Goal: Answer question/provide support

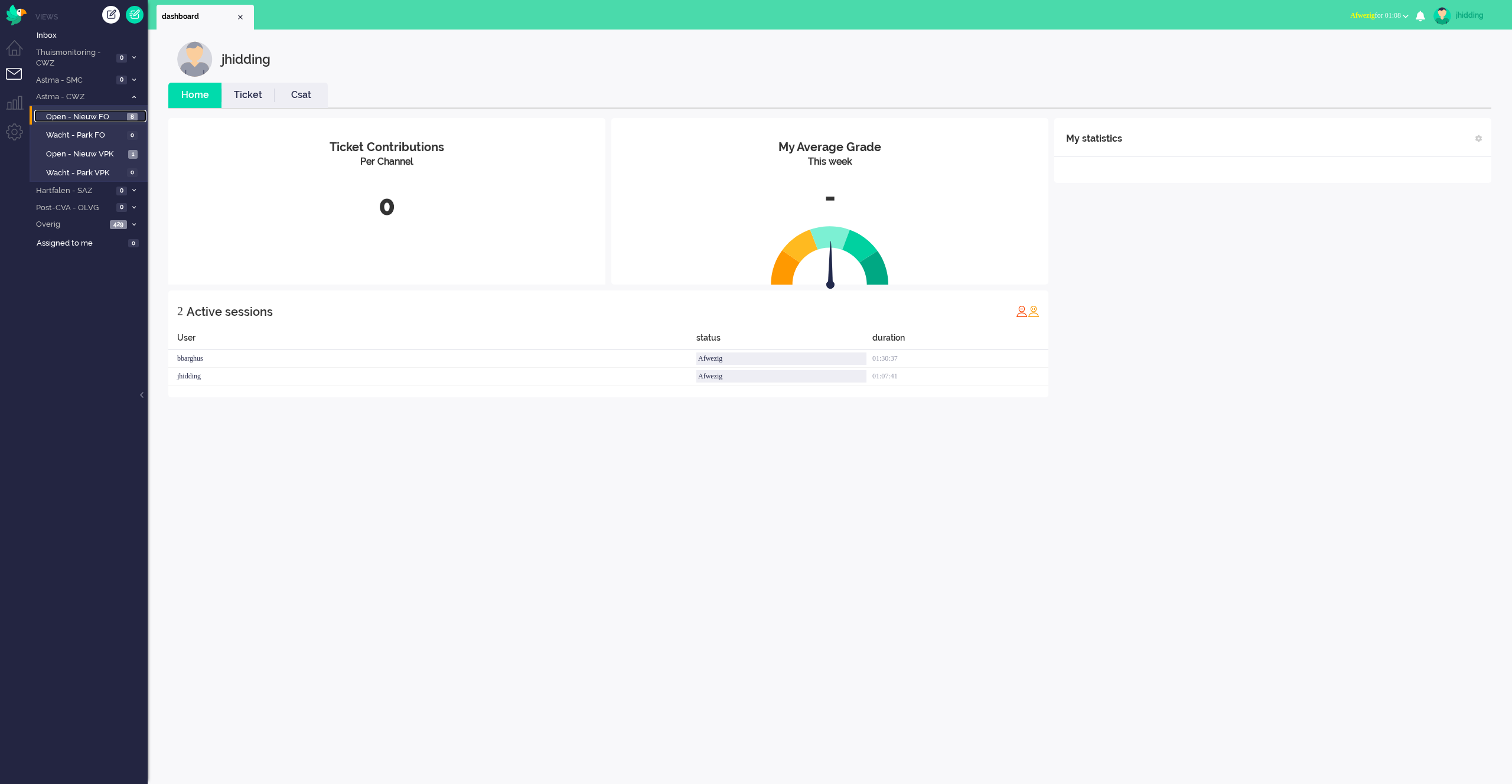
click at [90, 116] on span "Open - Nieuw FO" at bounding box center [84, 118] width 78 height 11
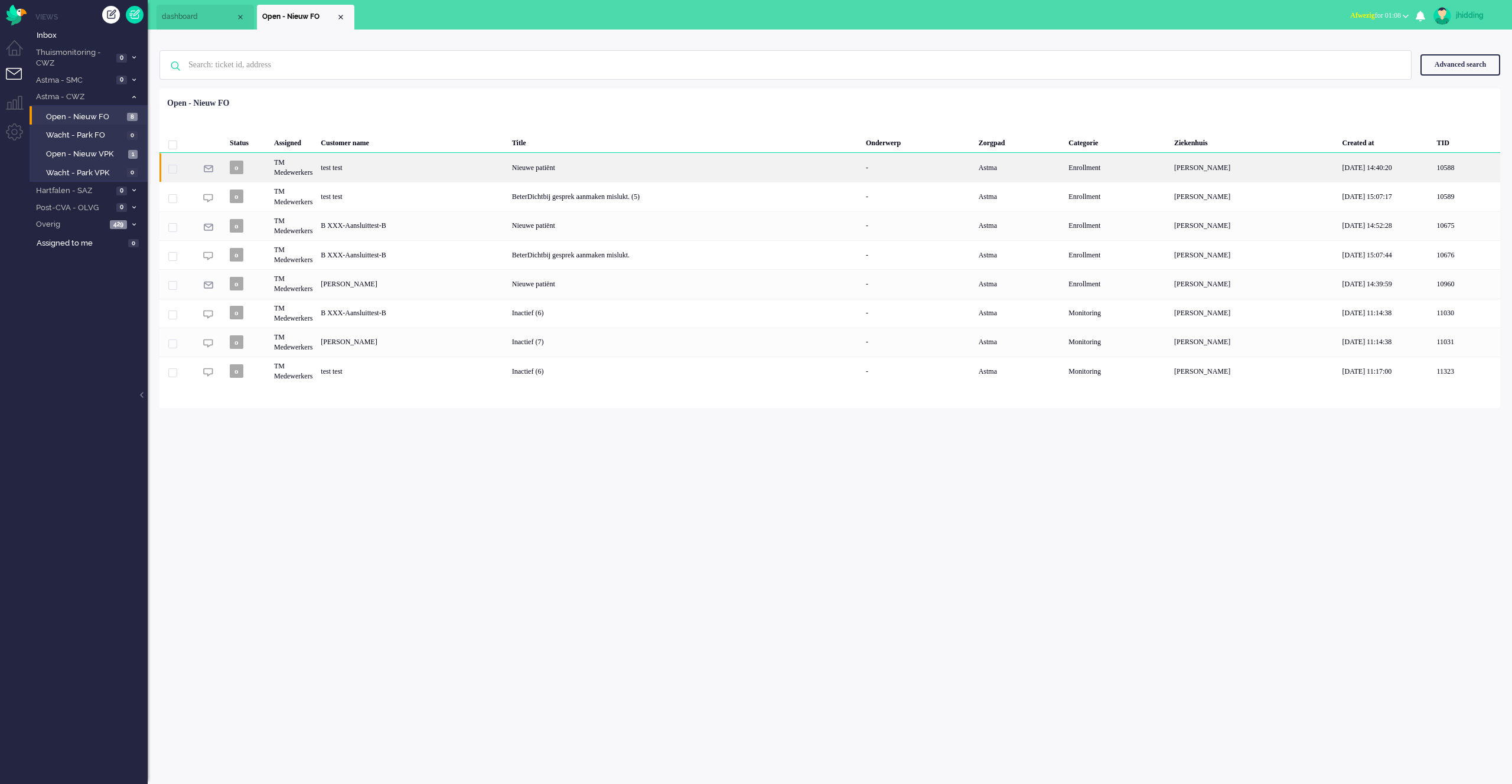
click at [584, 165] on div "Nieuwe patiënt" at bounding box center [684, 167] width 353 height 29
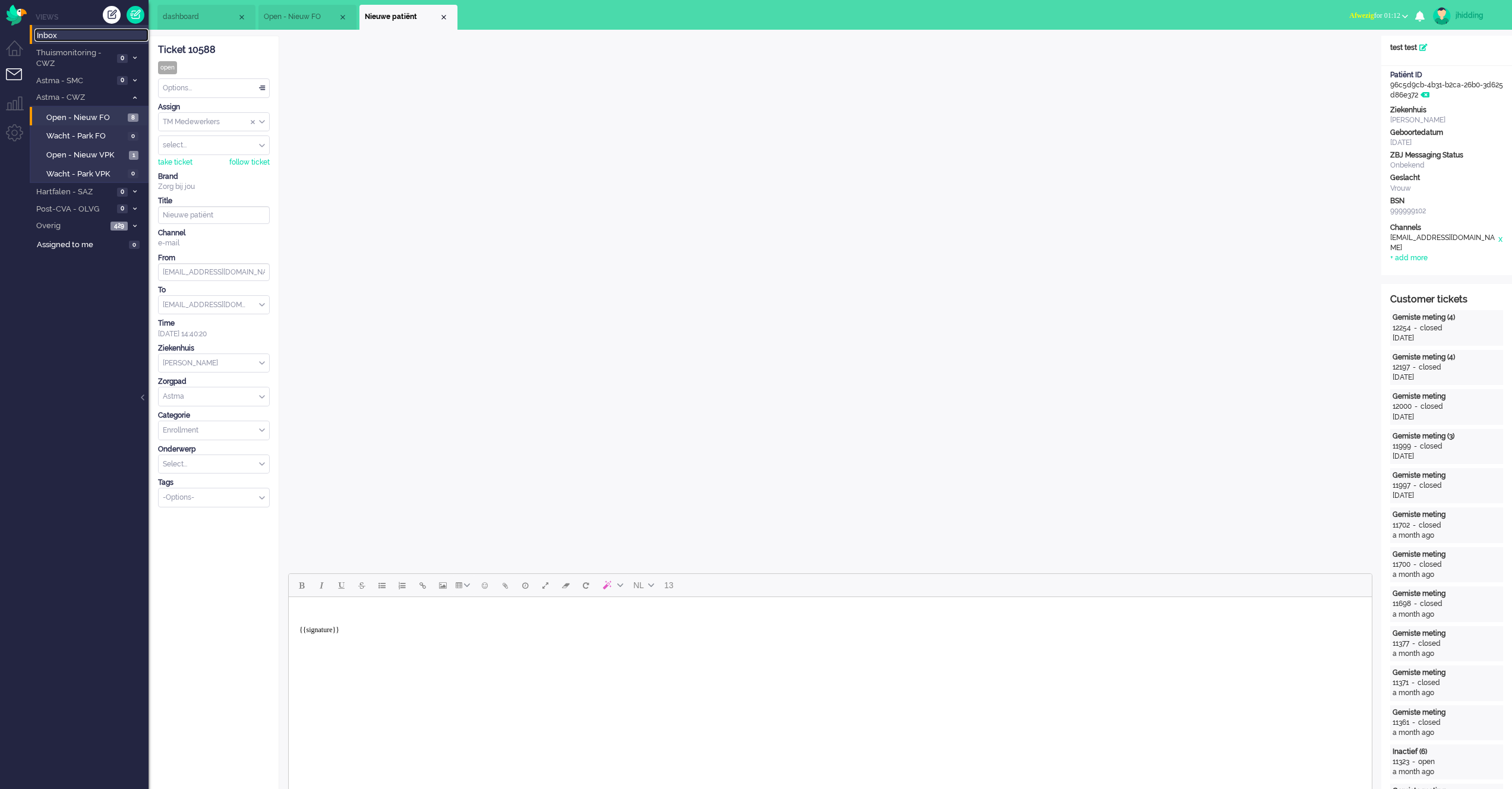
click at [64, 38] on span "Inbox" at bounding box center [93, 36] width 112 height 11
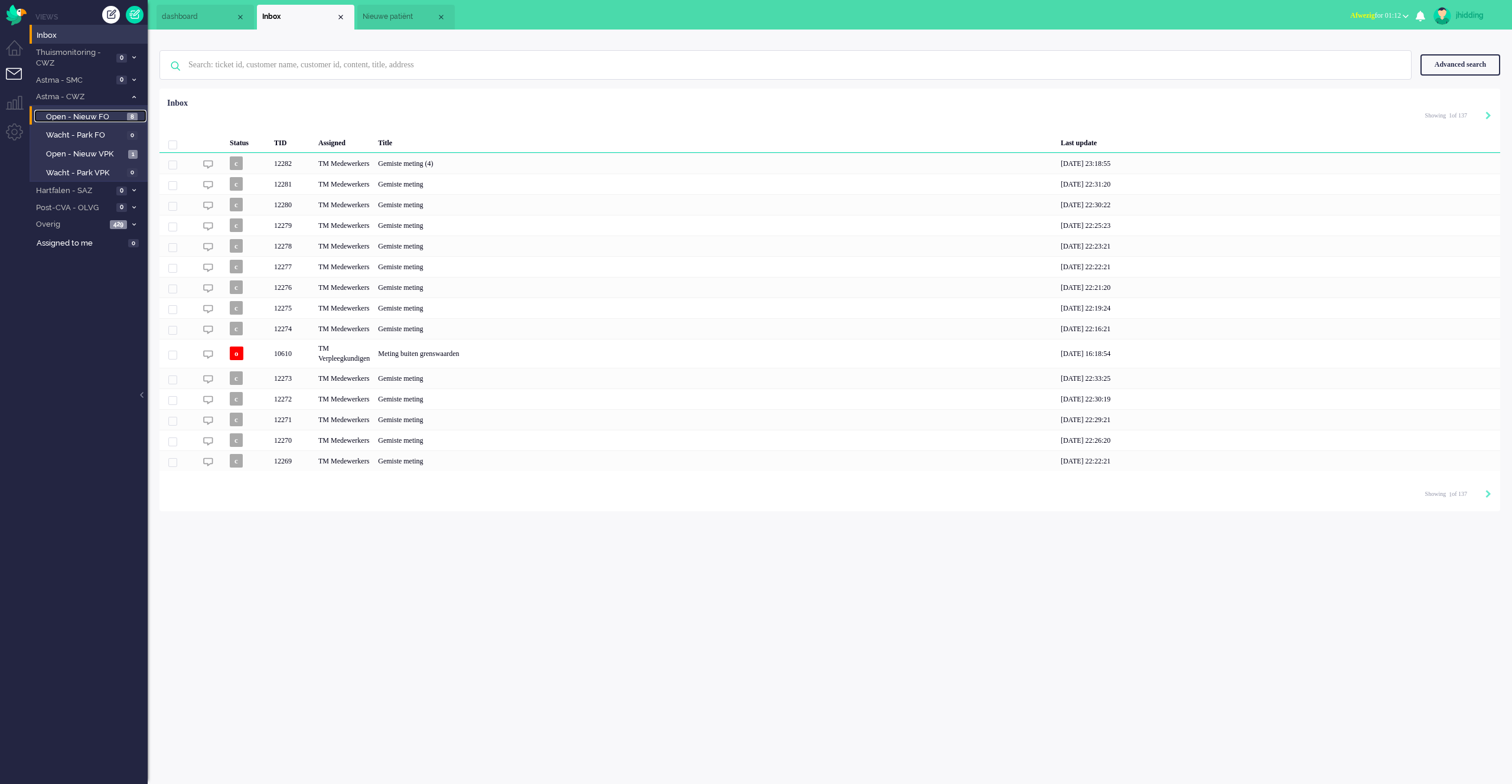
click at [96, 121] on span "Open - Nieuw FO" at bounding box center [84, 118] width 78 height 11
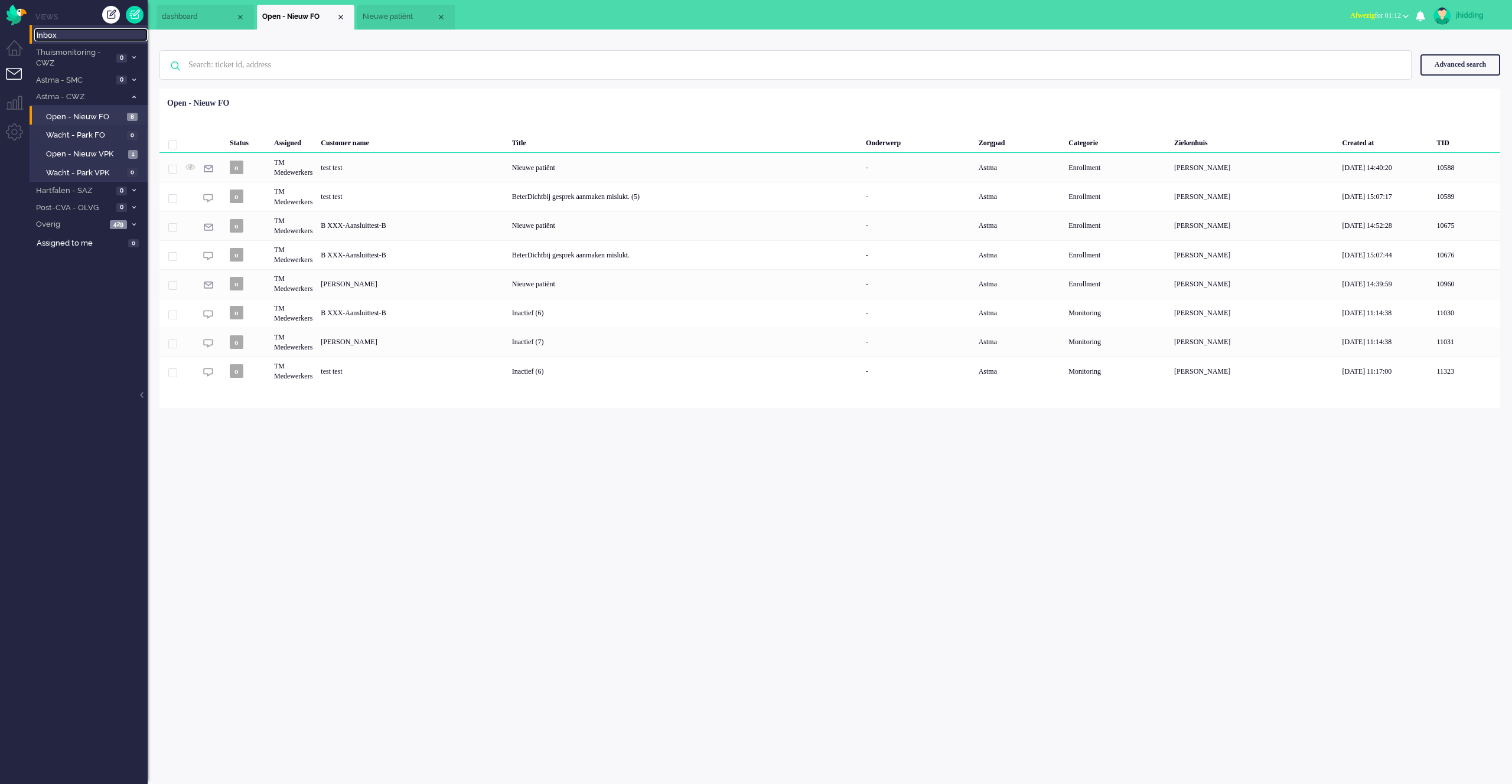
click at [63, 39] on span "Inbox" at bounding box center [92, 36] width 111 height 11
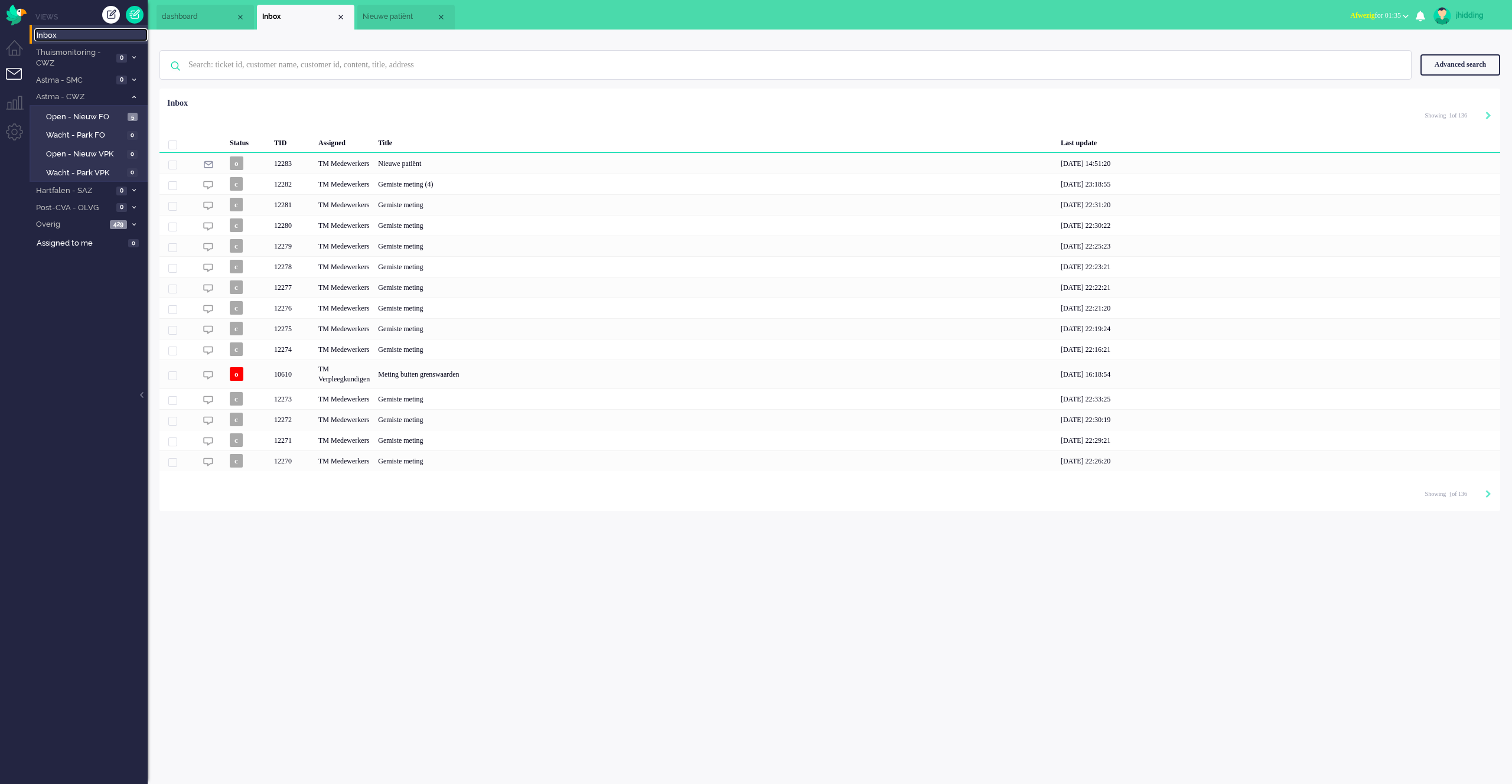
click at [53, 34] on span "Inbox" at bounding box center [92, 36] width 111 height 11
click at [55, 37] on span "Inbox" at bounding box center [92, 36] width 111 height 11
click at [71, 120] on span "Open - Nieuw FO" at bounding box center [85, 118] width 79 height 11
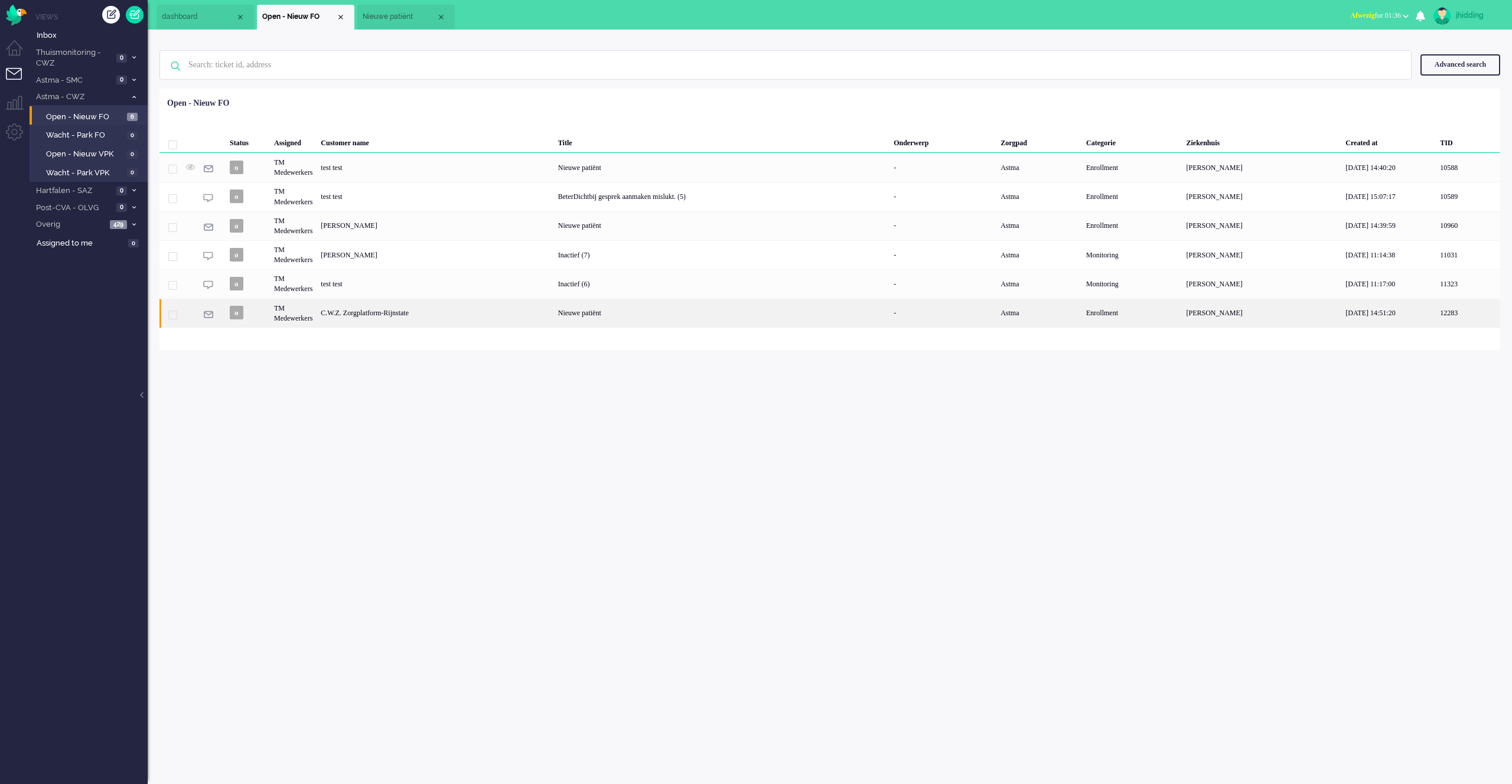
click at [606, 317] on div "Nieuwe patiënt" at bounding box center [722, 312] width 335 height 29
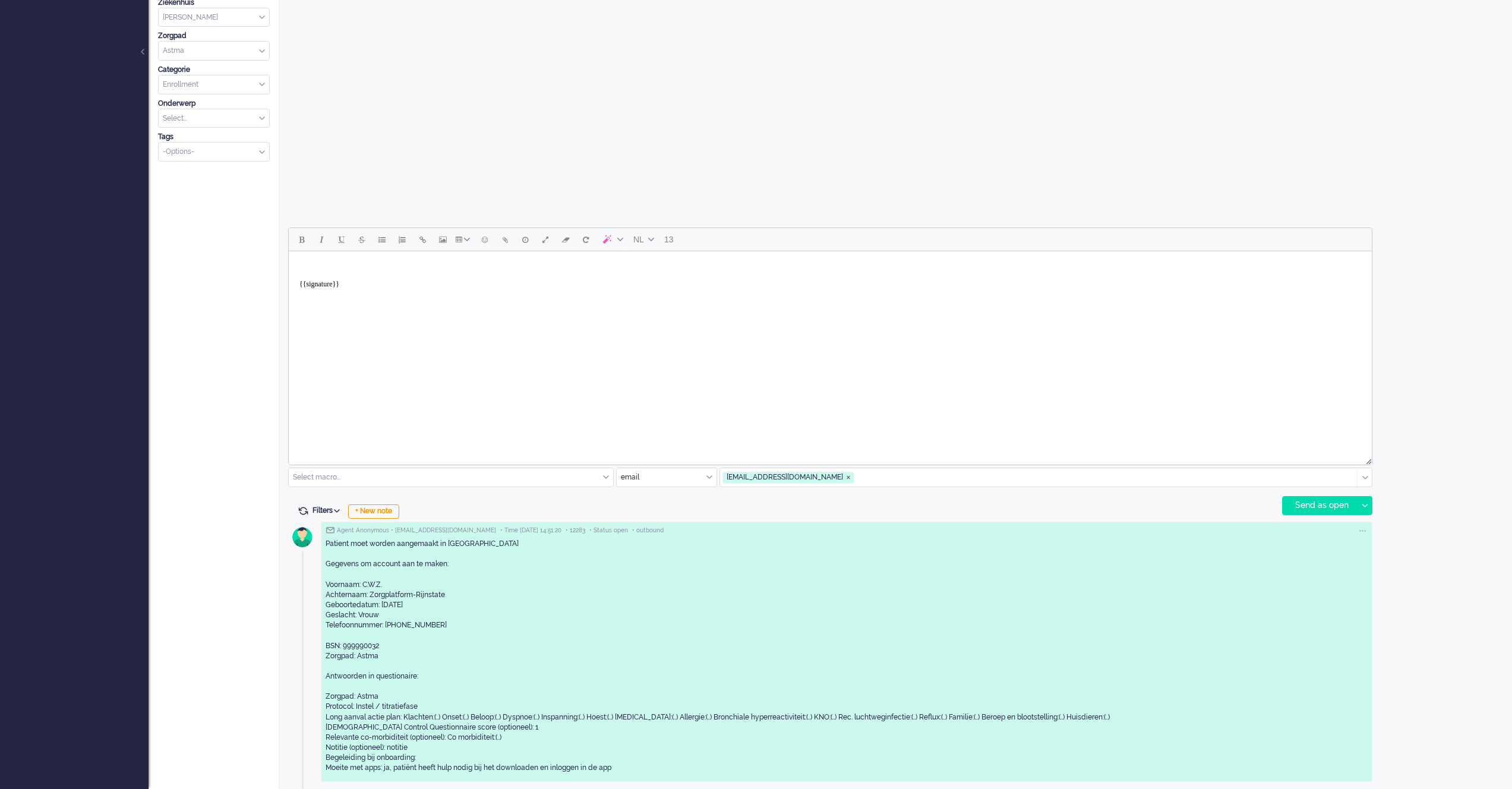
scroll to position [348, 0]
drag, startPoint x: 514, startPoint y: 719, endPoint x: 957, endPoint y: 718, distance: 443.0
click at [957, 718] on div "Patient moet worden aangemaakt in [GEOGRAPHIC_DATA] Gegevens om account aan te …" at bounding box center [846, 654] width 1042 height 234
click at [423, 727] on div "Patient moet worden aangemaakt in [GEOGRAPHIC_DATA] Gegevens om account aan te …" at bounding box center [846, 654] width 1042 height 234
click at [373, 735] on div "Patient moet worden aangemaakt in [GEOGRAPHIC_DATA] Gegevens om account aan te …" at bounding box center [846, 654] width 1042 height 234
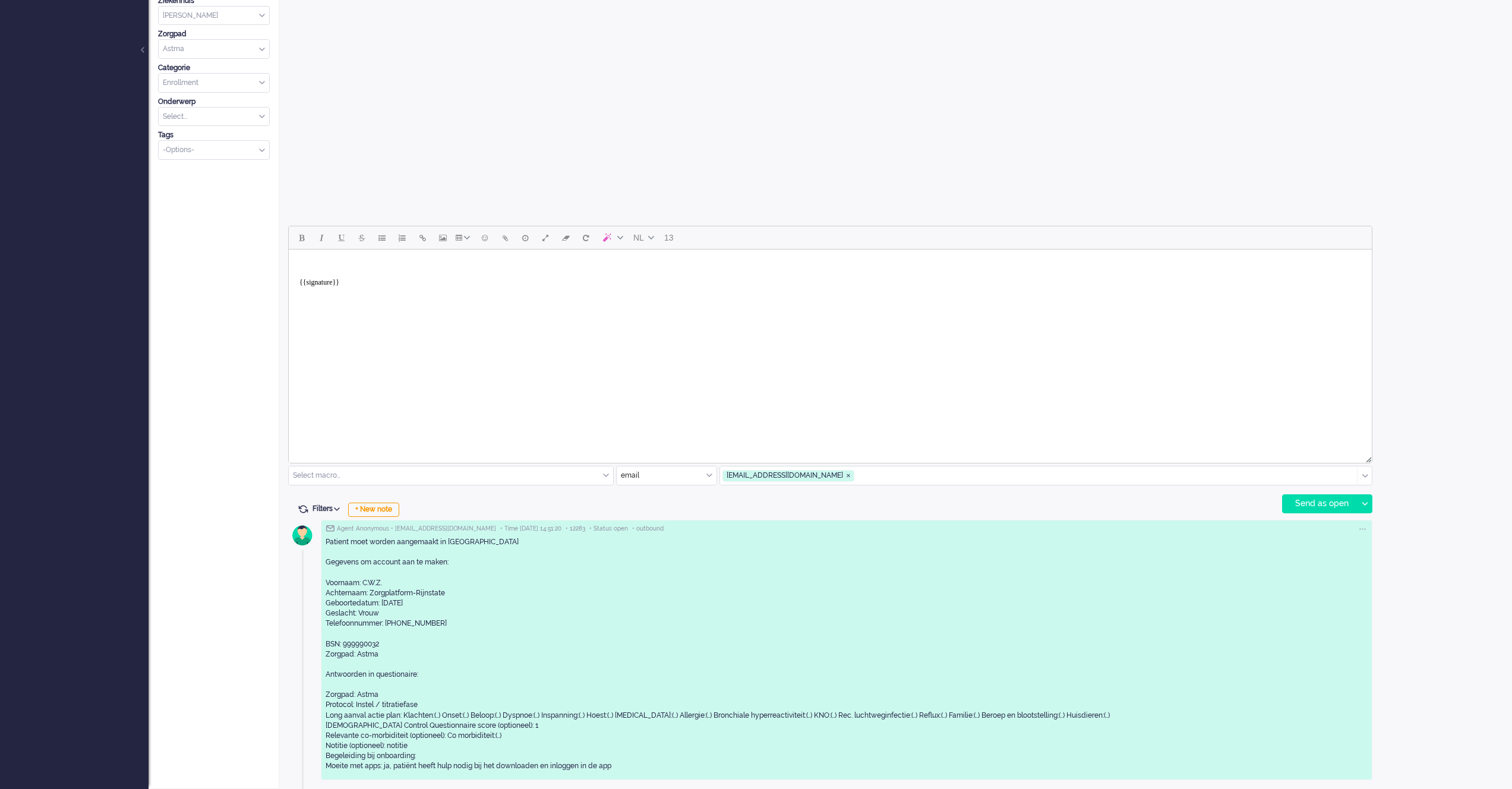
click at [428, 713] on div "Patient moet worden aangemaakt in [GEOGRAPHIC_DATA] Gegevens om account aan te …" at bounding box center [846, 654] width 1042 height 234
drag, startPoint x: 402, startPoint y: 715, endPoint x: 1133, endPoint y: 713, distance: 731.0
click at [1133, 713] on div "Patient moet worden aangemaakt in [GEOGRAPHIC_DATA] Gegevens om account aan te …" at bounding box center [846, 654] width 1042 height 234
click at [1130, 713] on div "Patient moet worden aangemaakt in [GEOGRAPHIC_DATA] Gegevens om account aan te …" at bounding box center [846, 654] width 1042 height 234
click at [326, 540] on div "Patient moet worden aangemaakt in [GEOGRAPHIC_DATA] Gegevens om account aan te …" at bounding box center [846, 654] width 1042 height 234
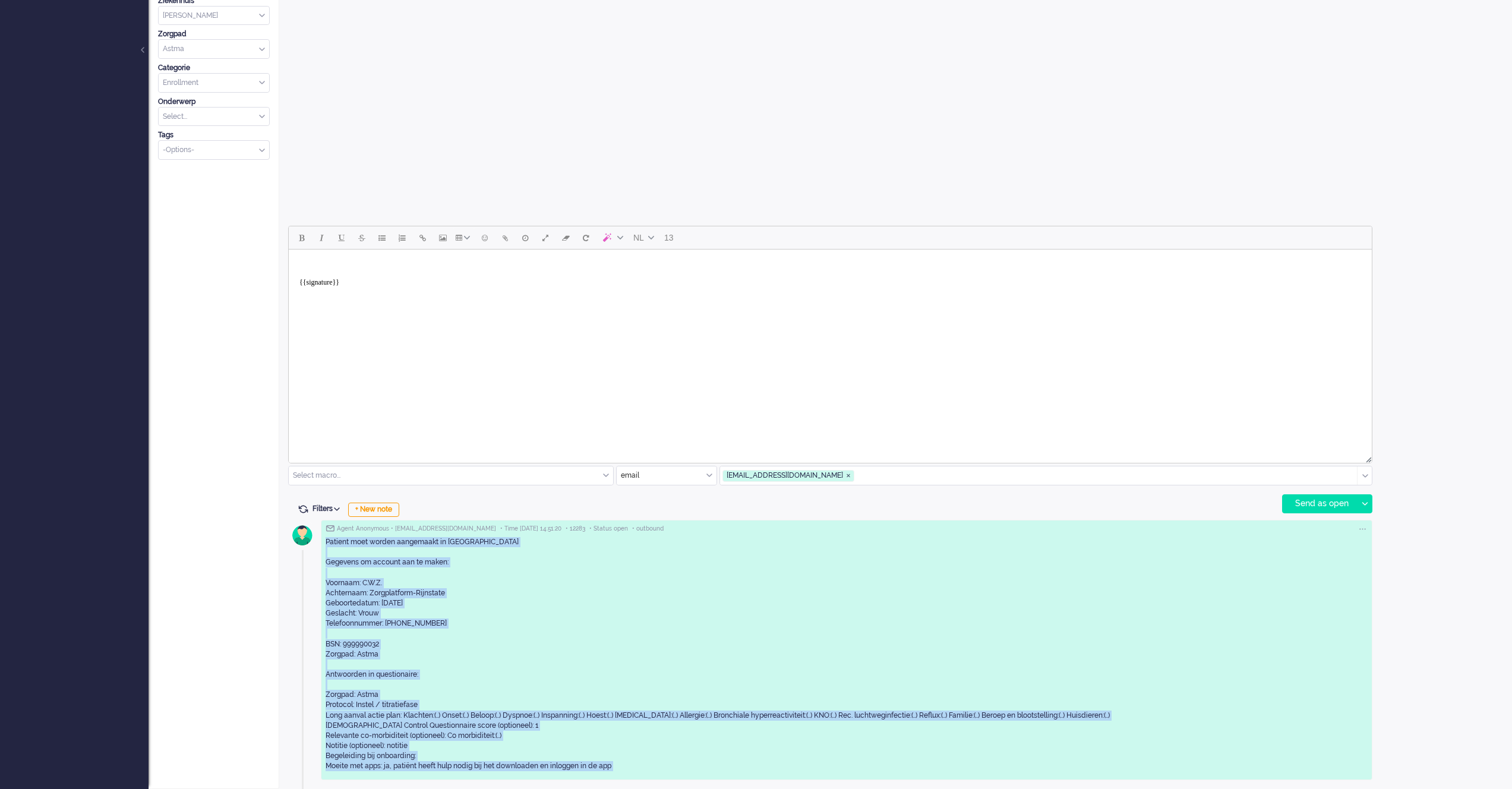
drag, startPoint x: 326, startPoint y: 540, endPoint x: 683, endPoint y: 829, distance: 459.3
click at [683, 441] on html "Home Dashboard Notifications Following Knowledge Base release_2.1.2 Views Inbox…" at bounding box center [756, 47] width 1512 height 789
copy div "Patient moet worden aangemaakt in Luscii Gegevens om account aan te maken: Voor…"
click at [363, 508] on div "+ New note" at bounding box center [374, 510] width 51 height 14
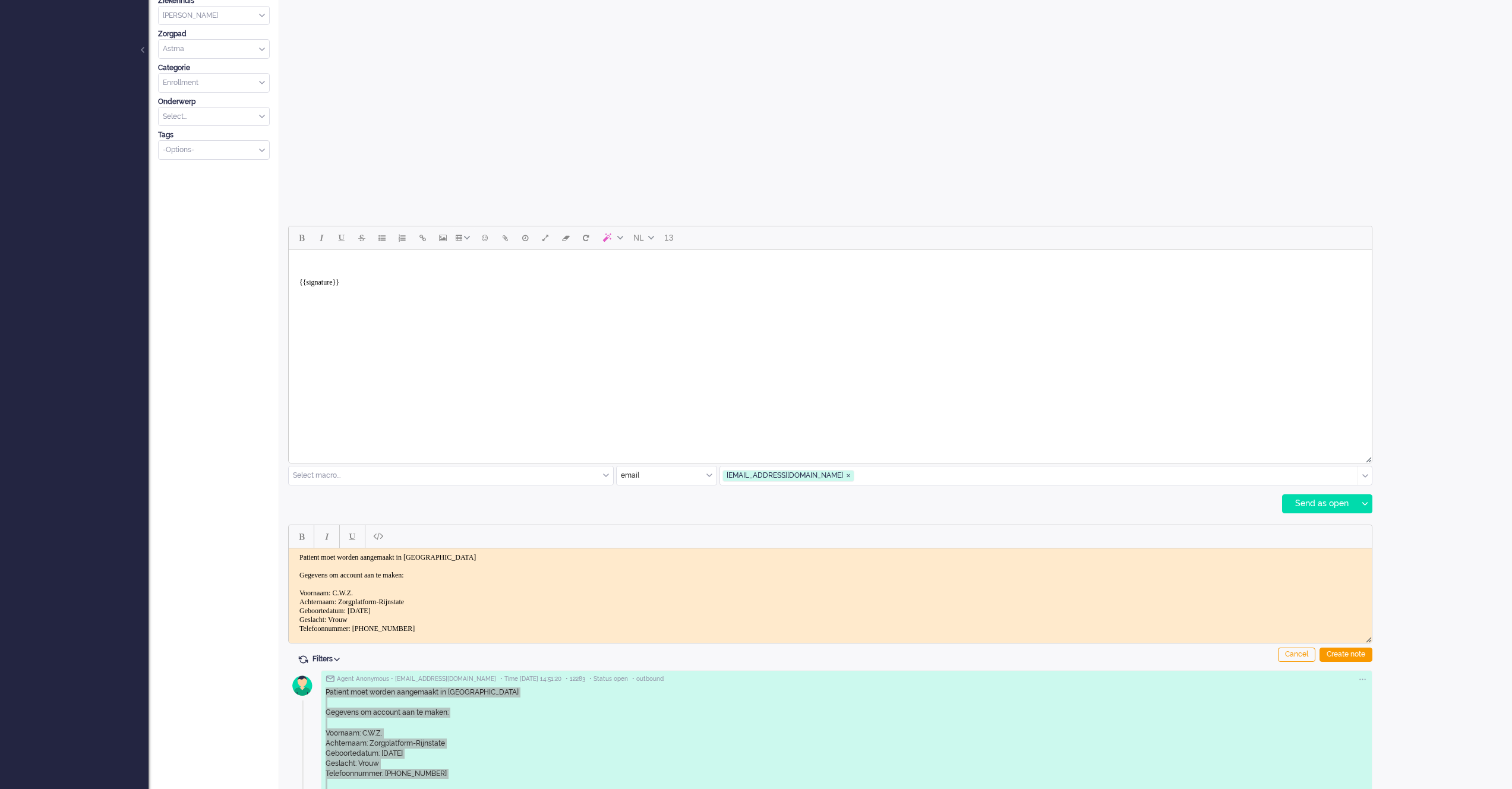
scroll to position [295, 0]
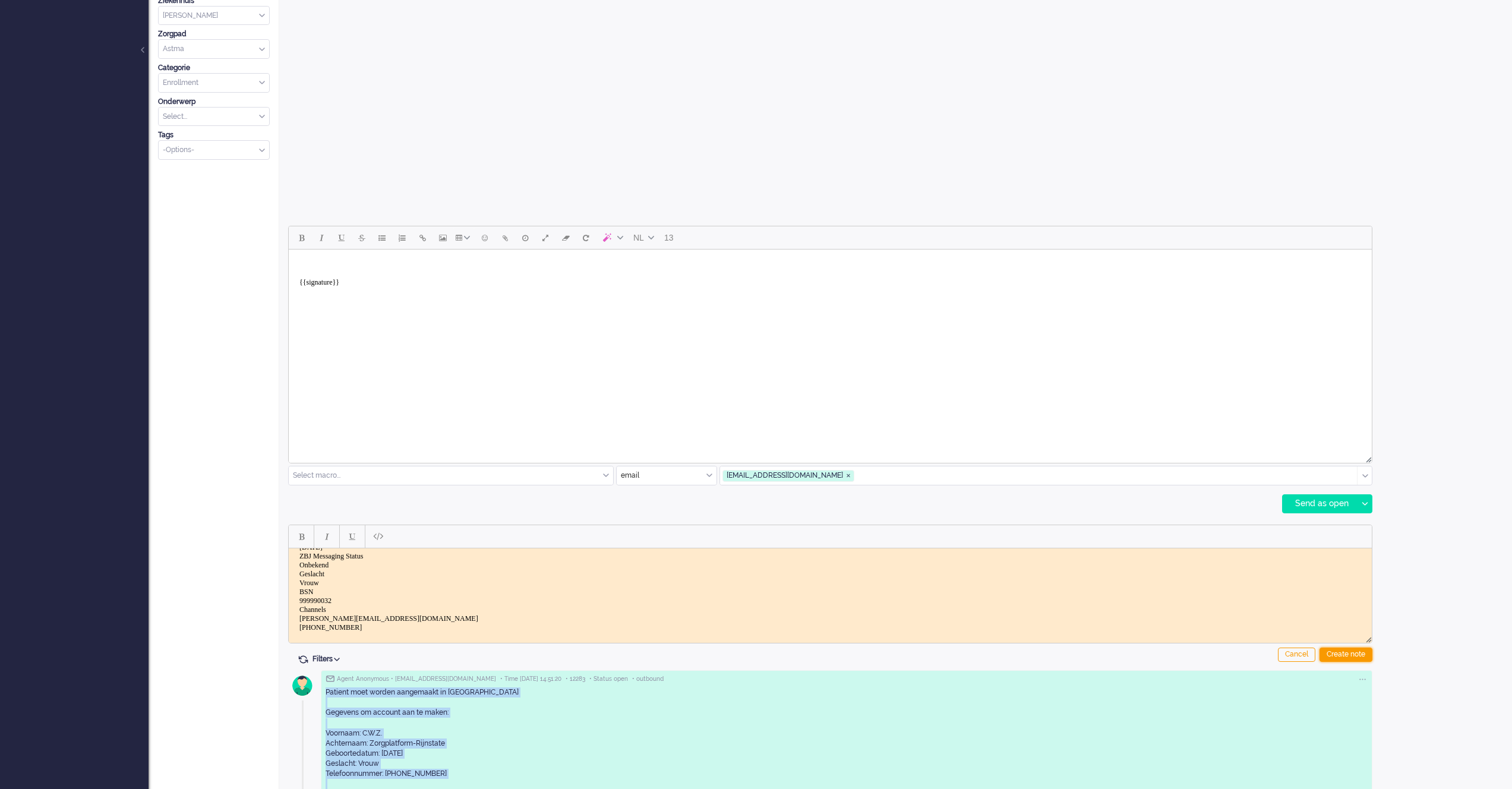
click at [1341, 647] on div "Create note" at bounding box center [1346, 654] width 53 height 14
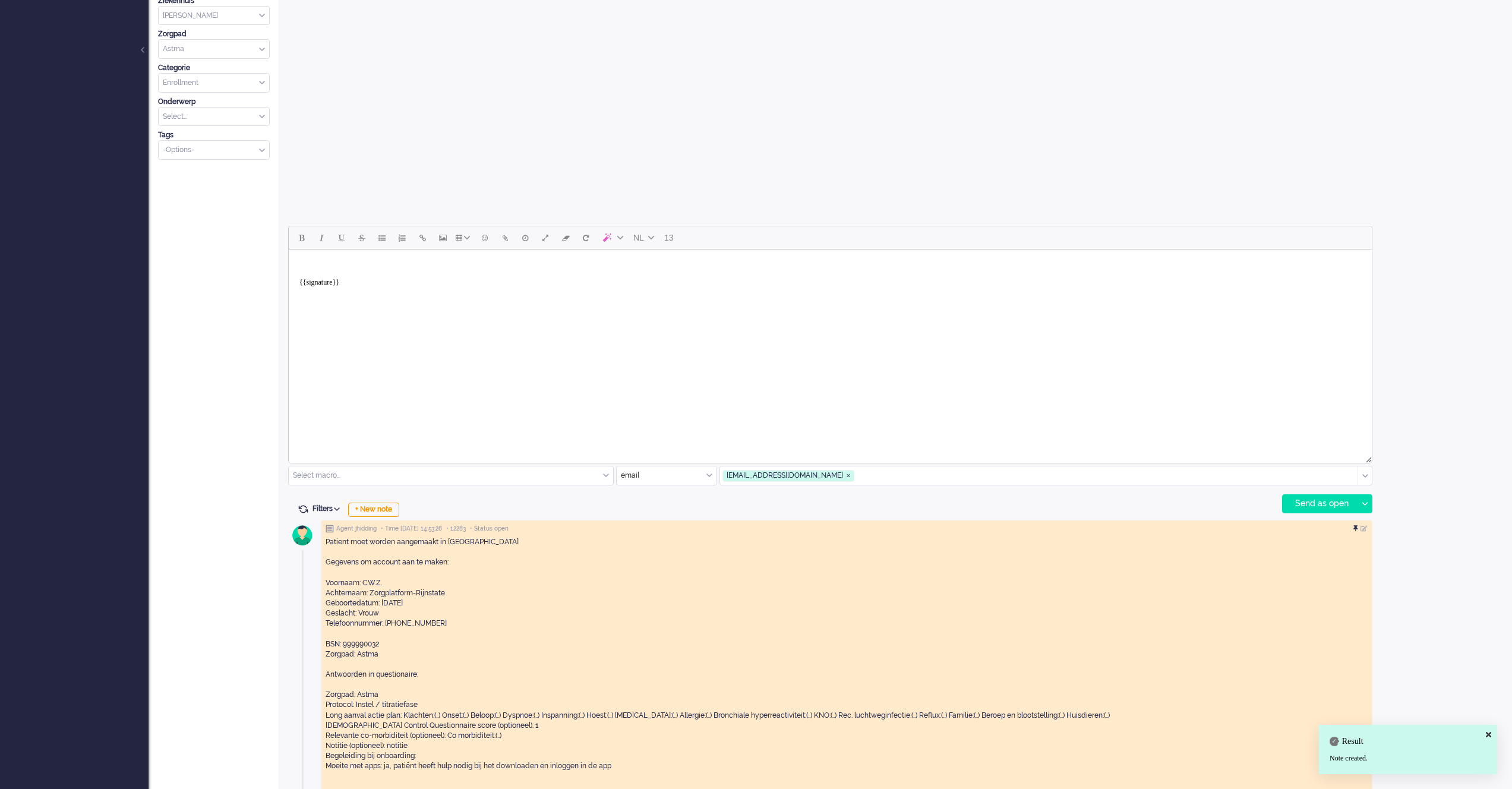
click at [1355, 530] on div at bounding box center [1357, 529] width 7 height 7
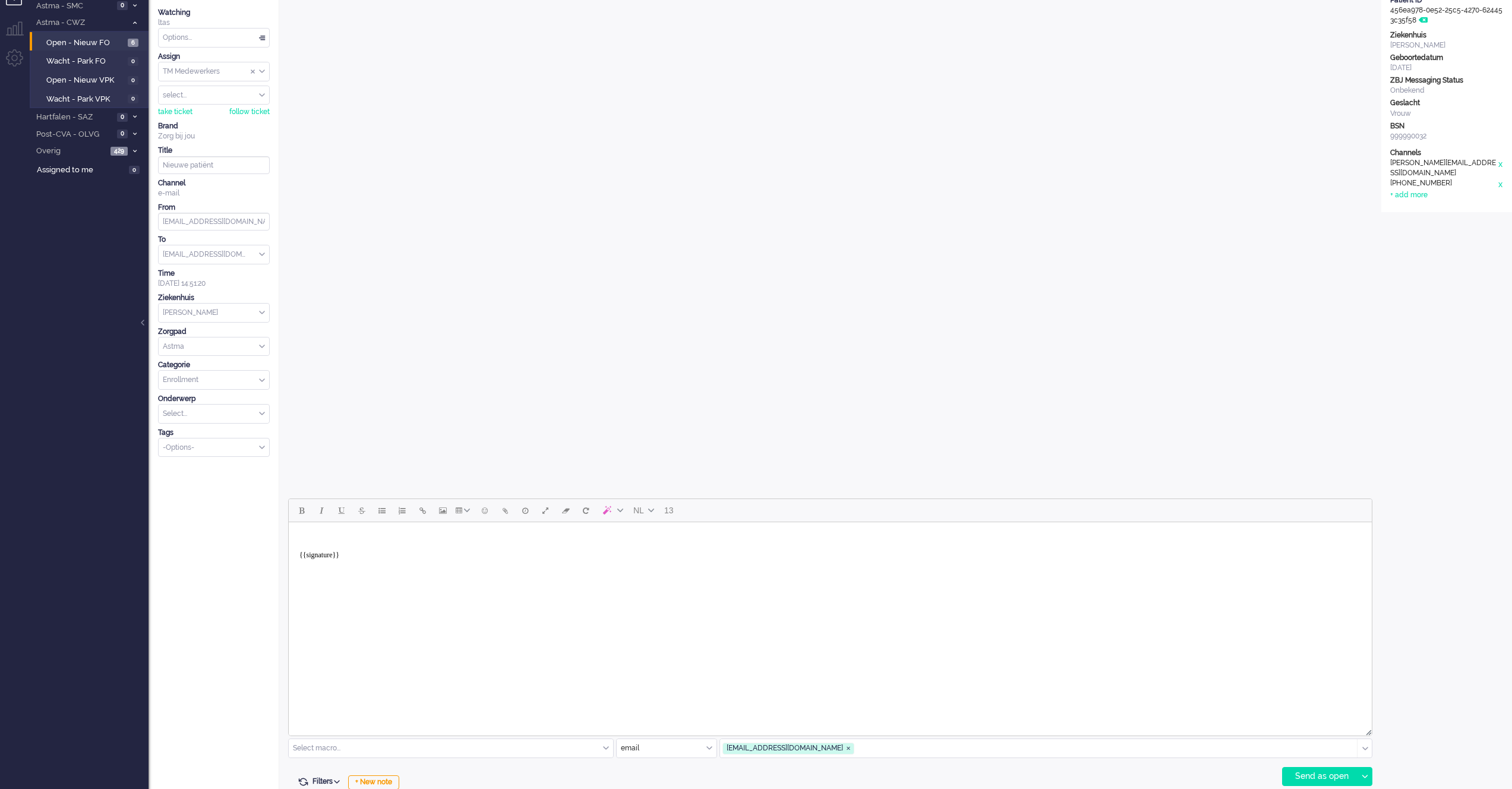
scroll to position [0, 0]
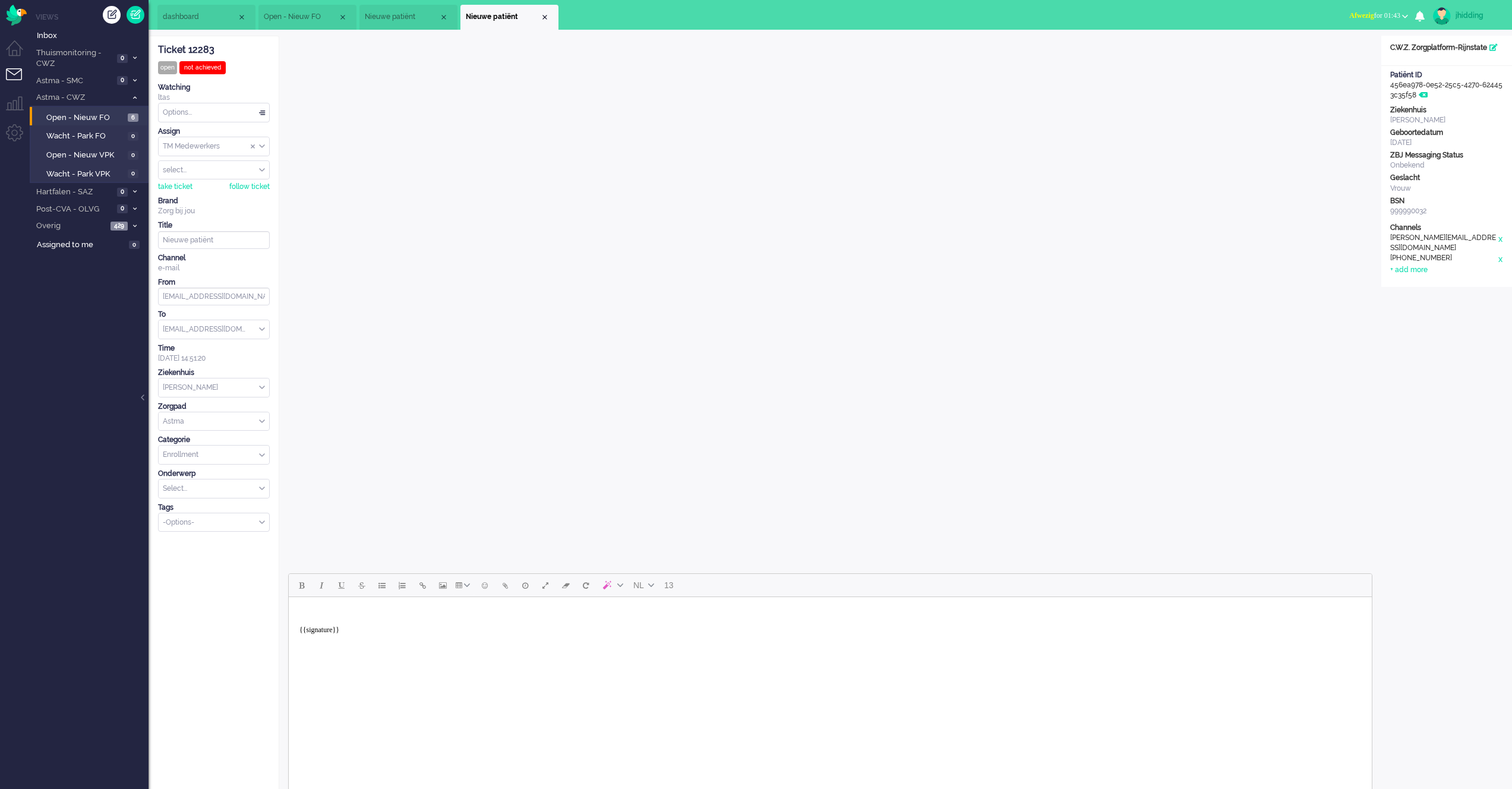
click at [72, 113] on span "Open - Nieuw FO" at bounding box center [85, 118] width 79 height 11
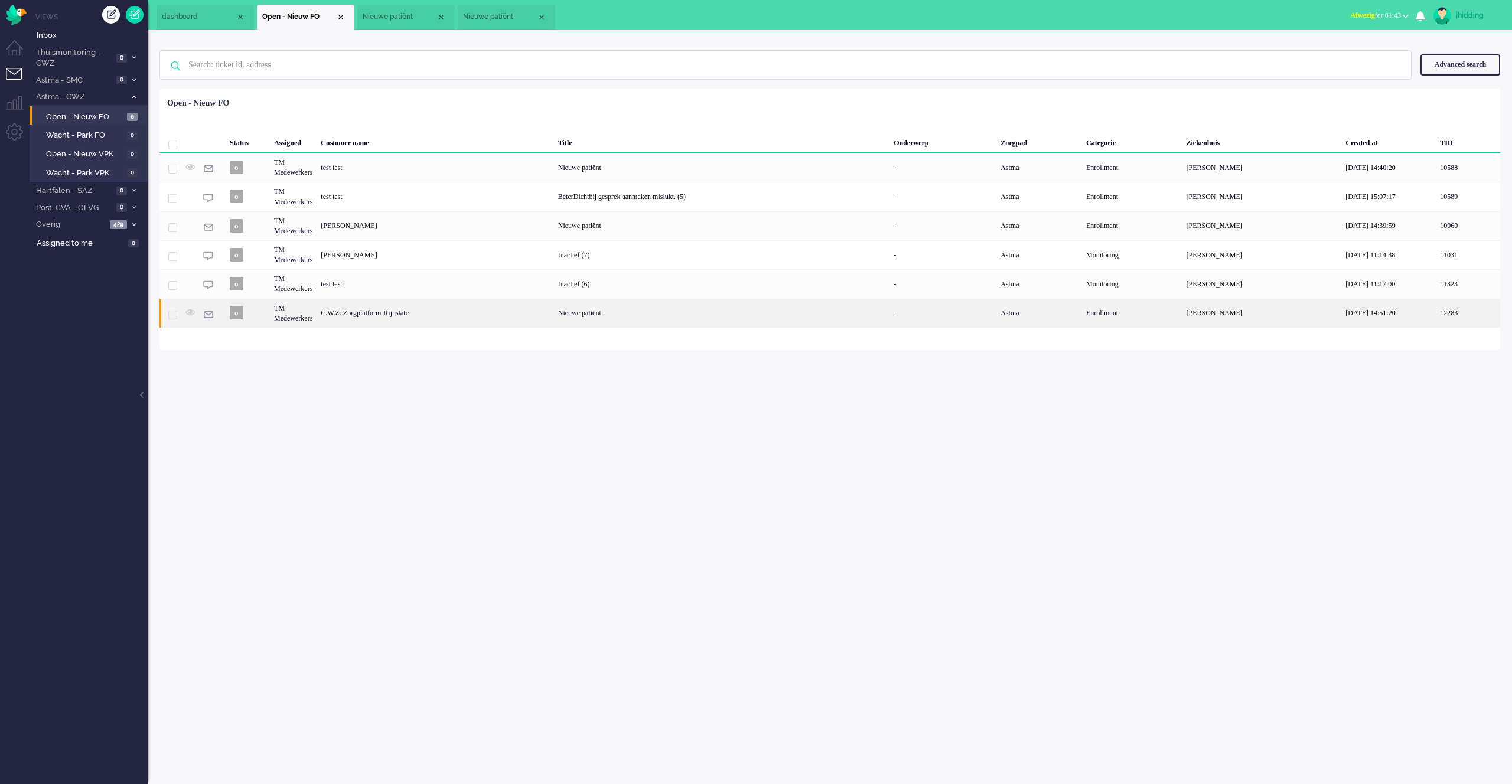
click at [596, 320] on div "Nieuwe patiënt" at bounding box center [722, 312] width 335 height 29
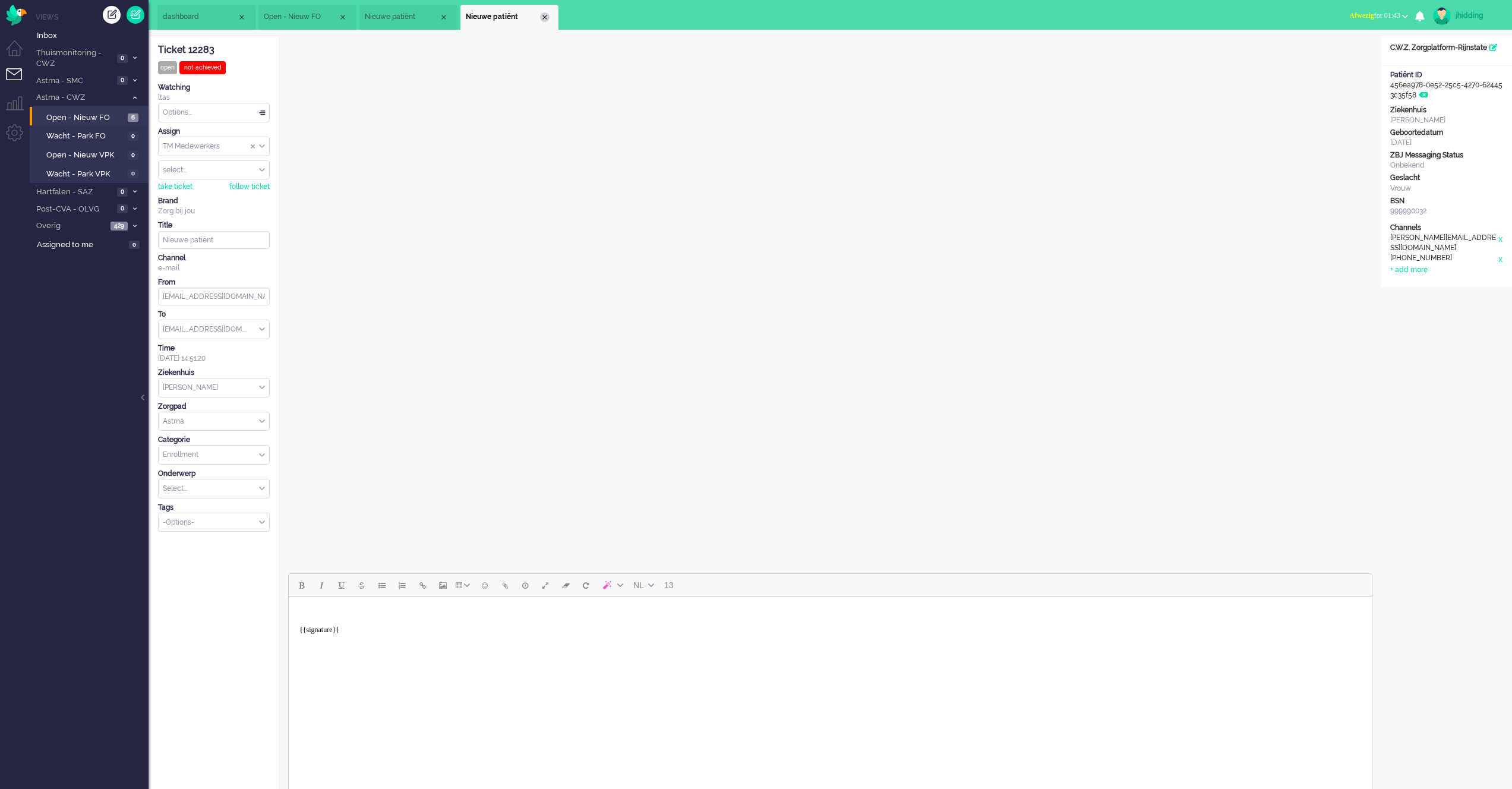
click at [545, 17] on div "Close tab" at bounding box center [545, 17] width 9 height 9
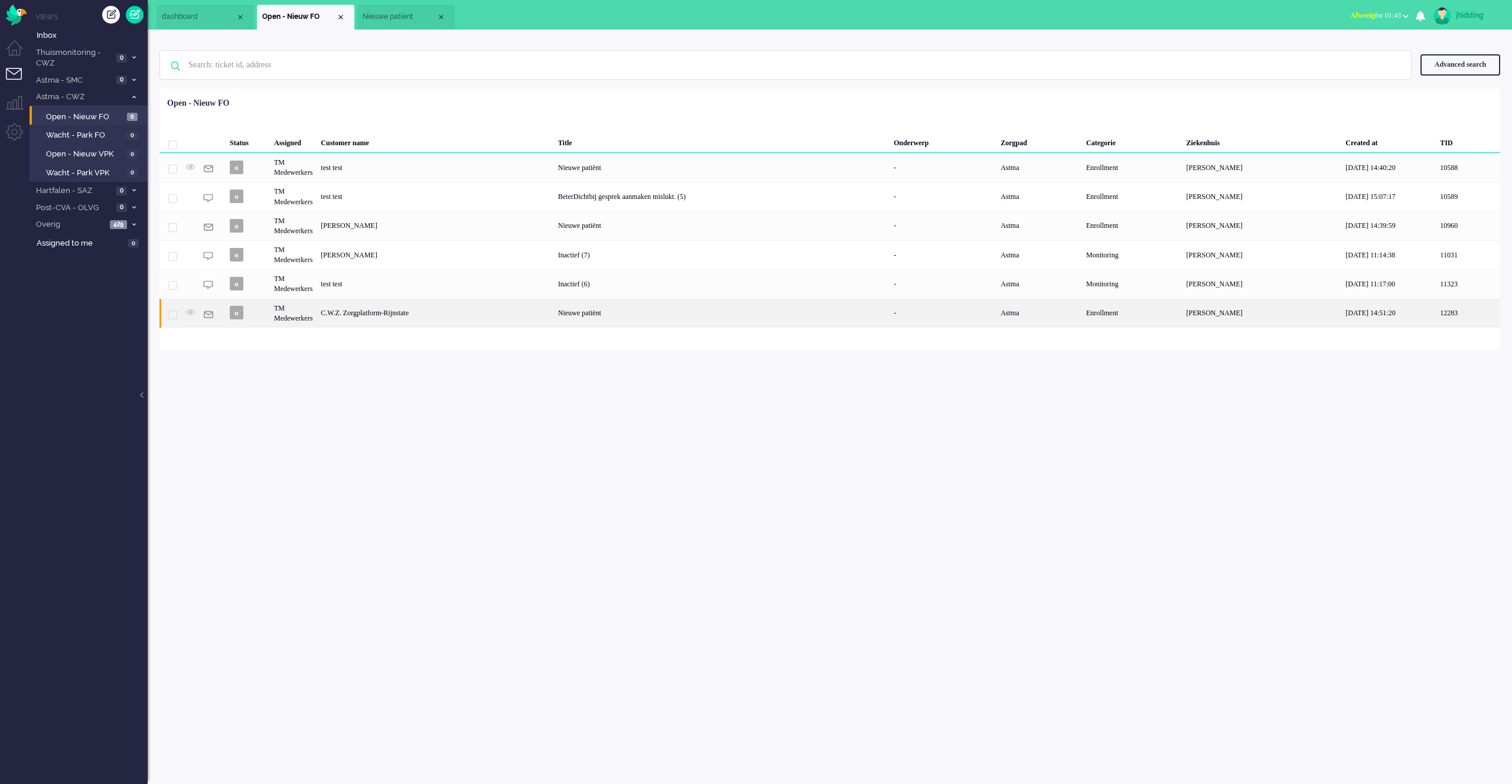
click at [422, 308] on div "C.W.Z. Zorgplatform-Rijnstate" at bounding box center [435, 312] width 237 height 29
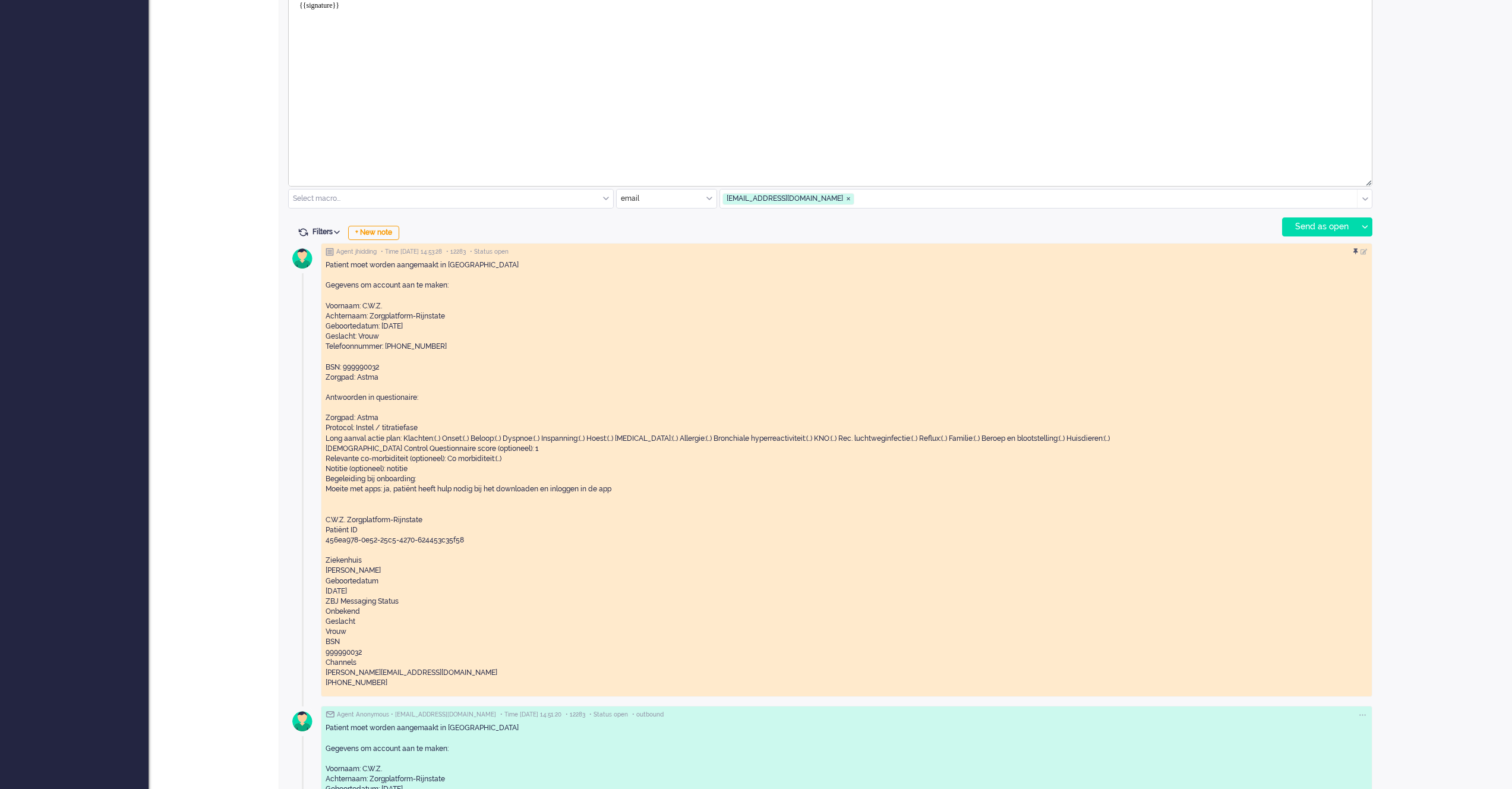
scroll to position [811, 0]
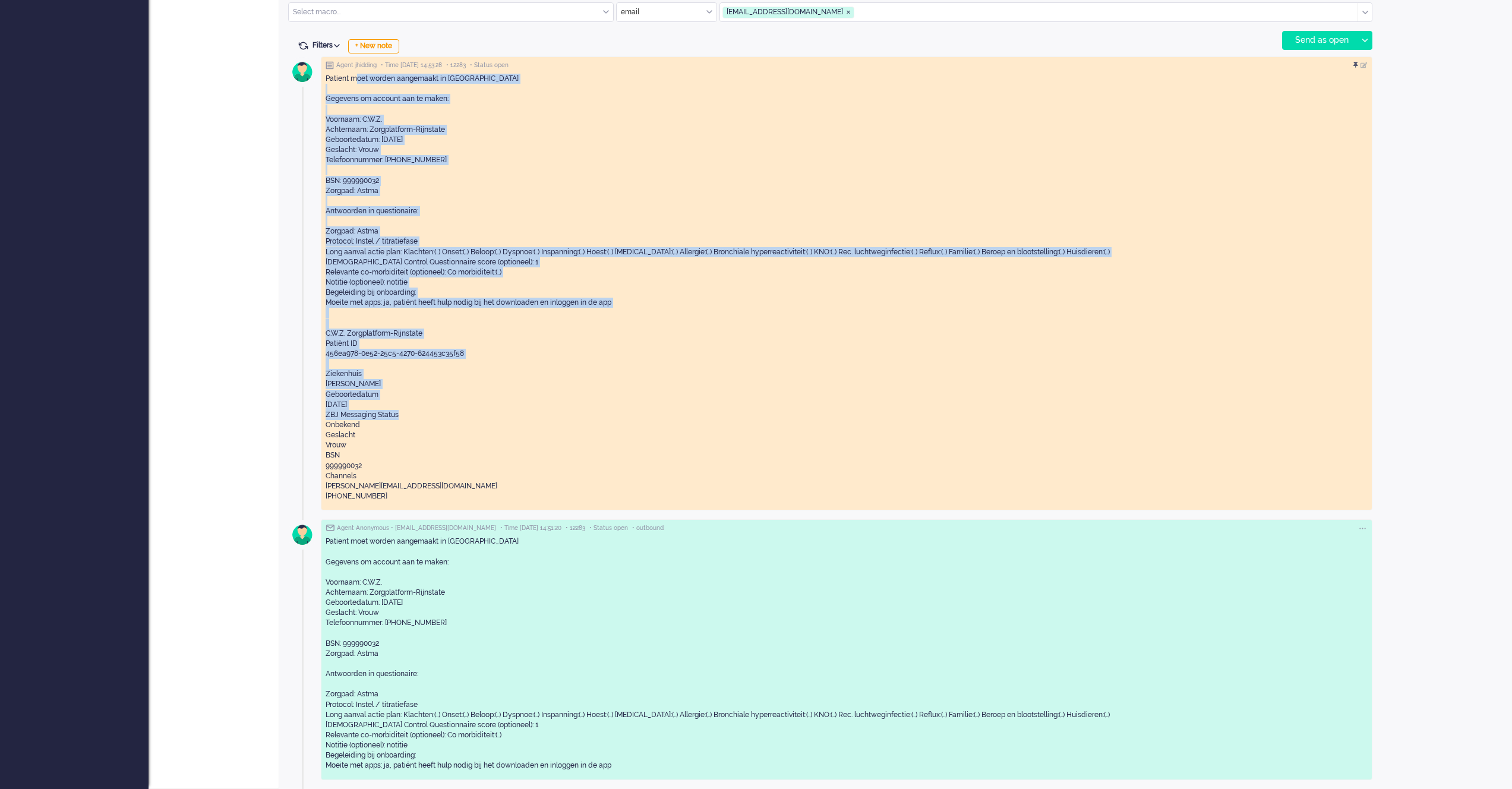
drag, startPoint x: 383, startPoint y: 110, endPoint x: 546, endPoint y: 414, distance: 344.9
click at [546, 414] on div "Patient moet worden aangemaakt in Luscii Gegevens om account aan te maken: Voor…" at bounding box center [846, 288] width 1042 height 428
click at [286, 399] on div "NL 13 Select macro... Beleid na supervisie Coaching - vergeten meting Contact g…" at bounding box center [830, 6] width 1102 height 1565
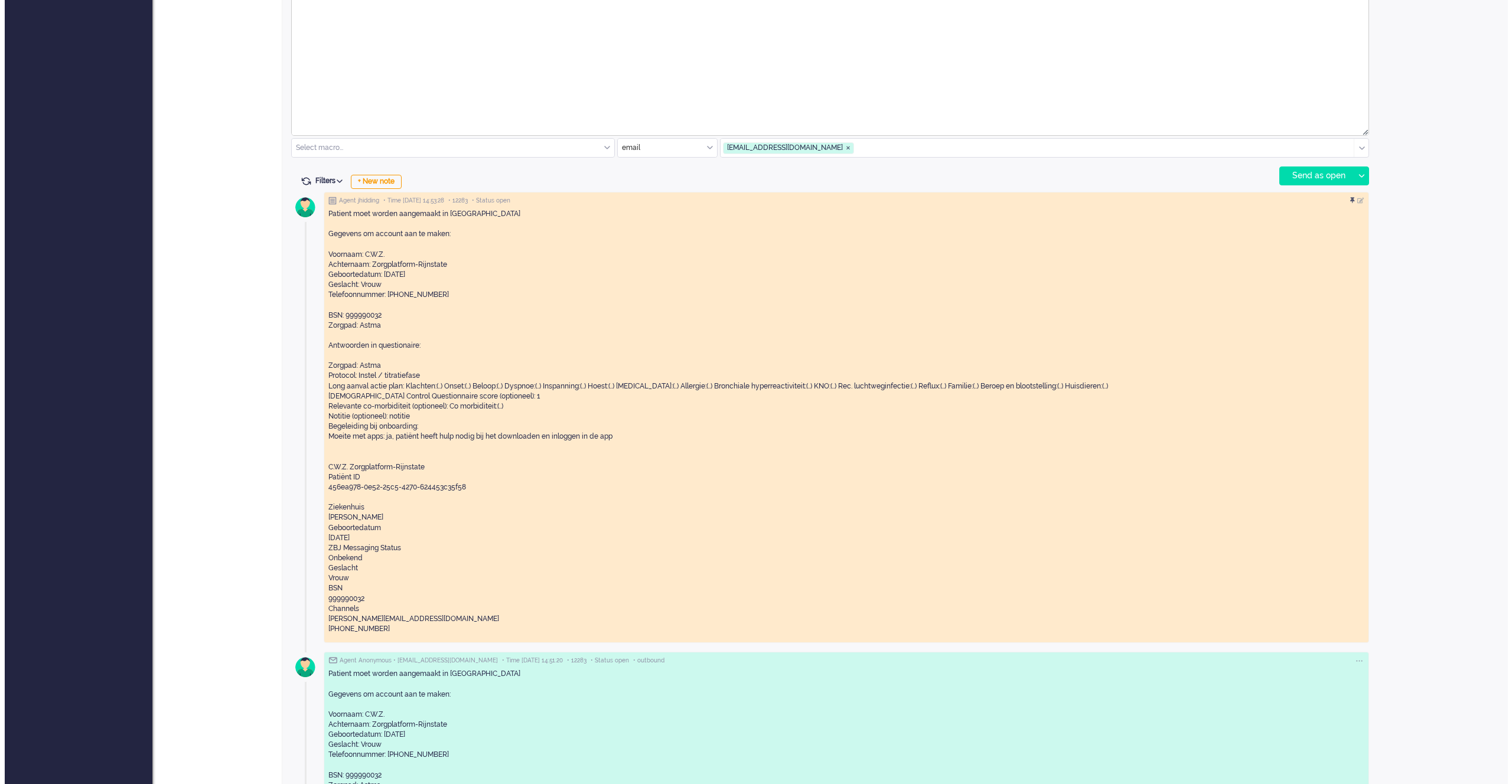
scroll to position [0, 0]
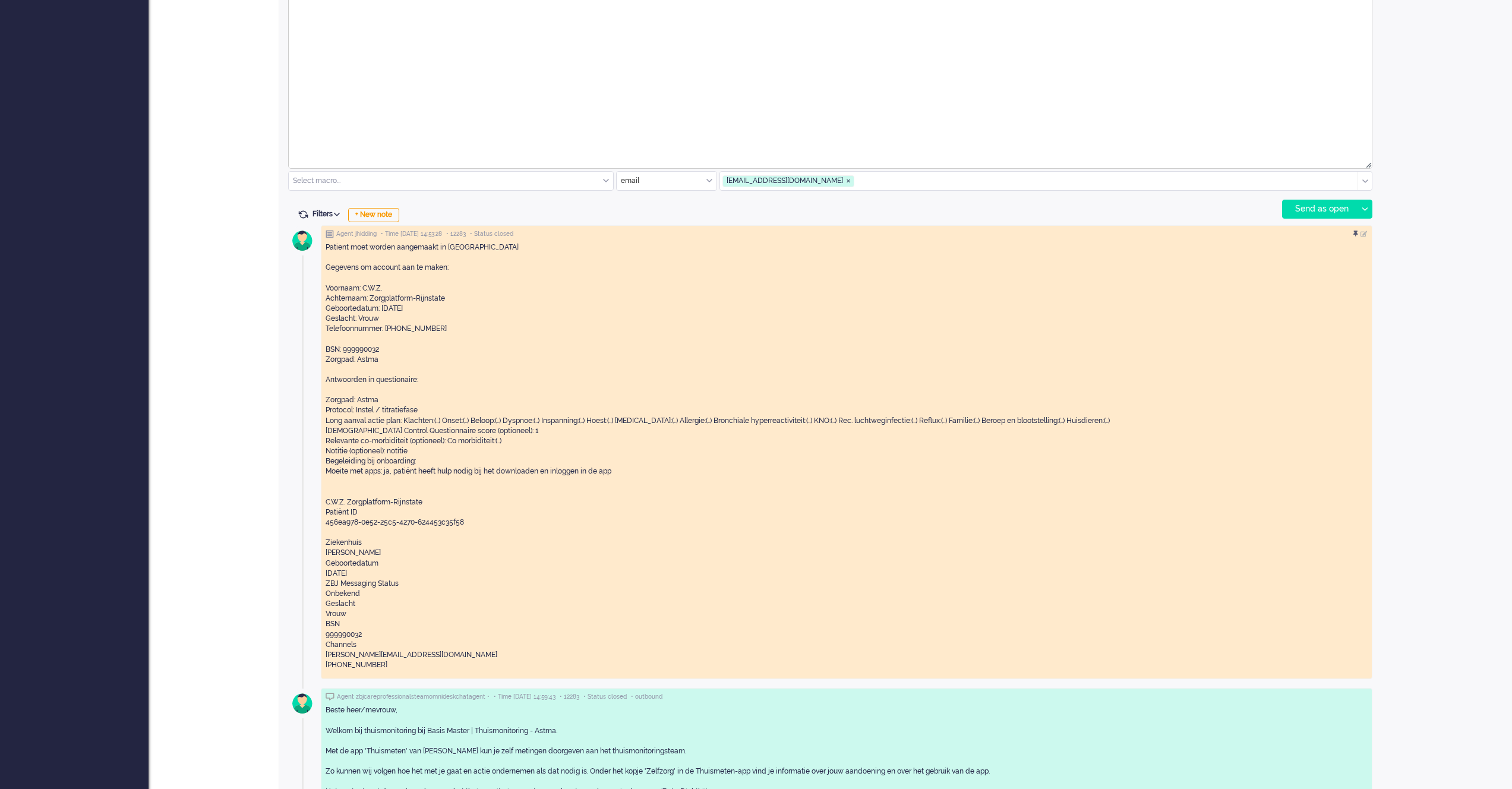
scroll to position [638, 0]
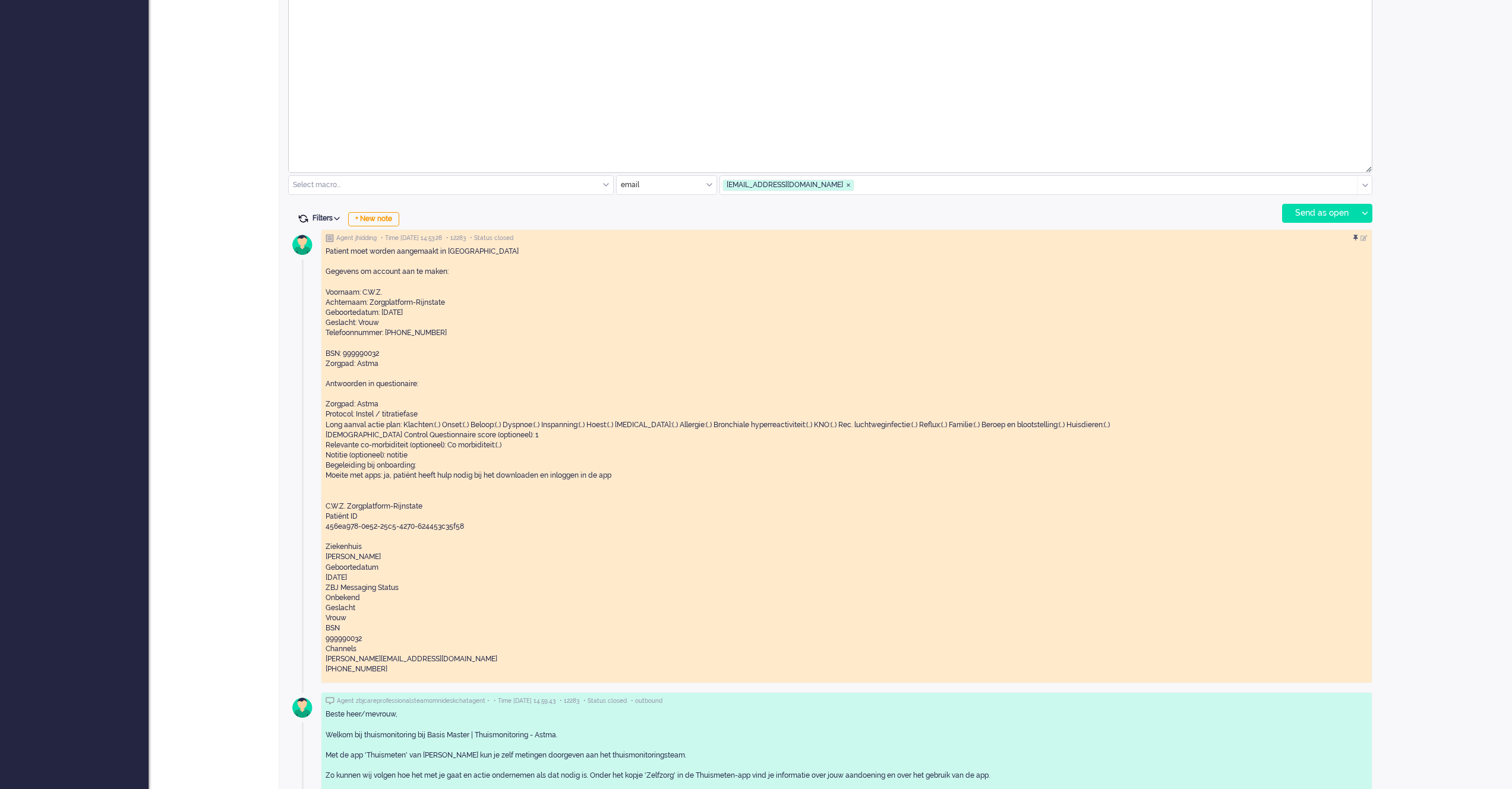
click at [302, 217] on span at bounding box center [302, 218] width 11 height 11
click at [304, 217] on span at bounding box center [302, 218] width 11 height 11
click at [305, 216] on span at bounding box center [302, 218] width 11 height 11
click at [304, 216] on span at bounding box center [302, 218] width 11 height 11
click at [300, 220] on span at bounding box center [302, 218] width 11 height 11
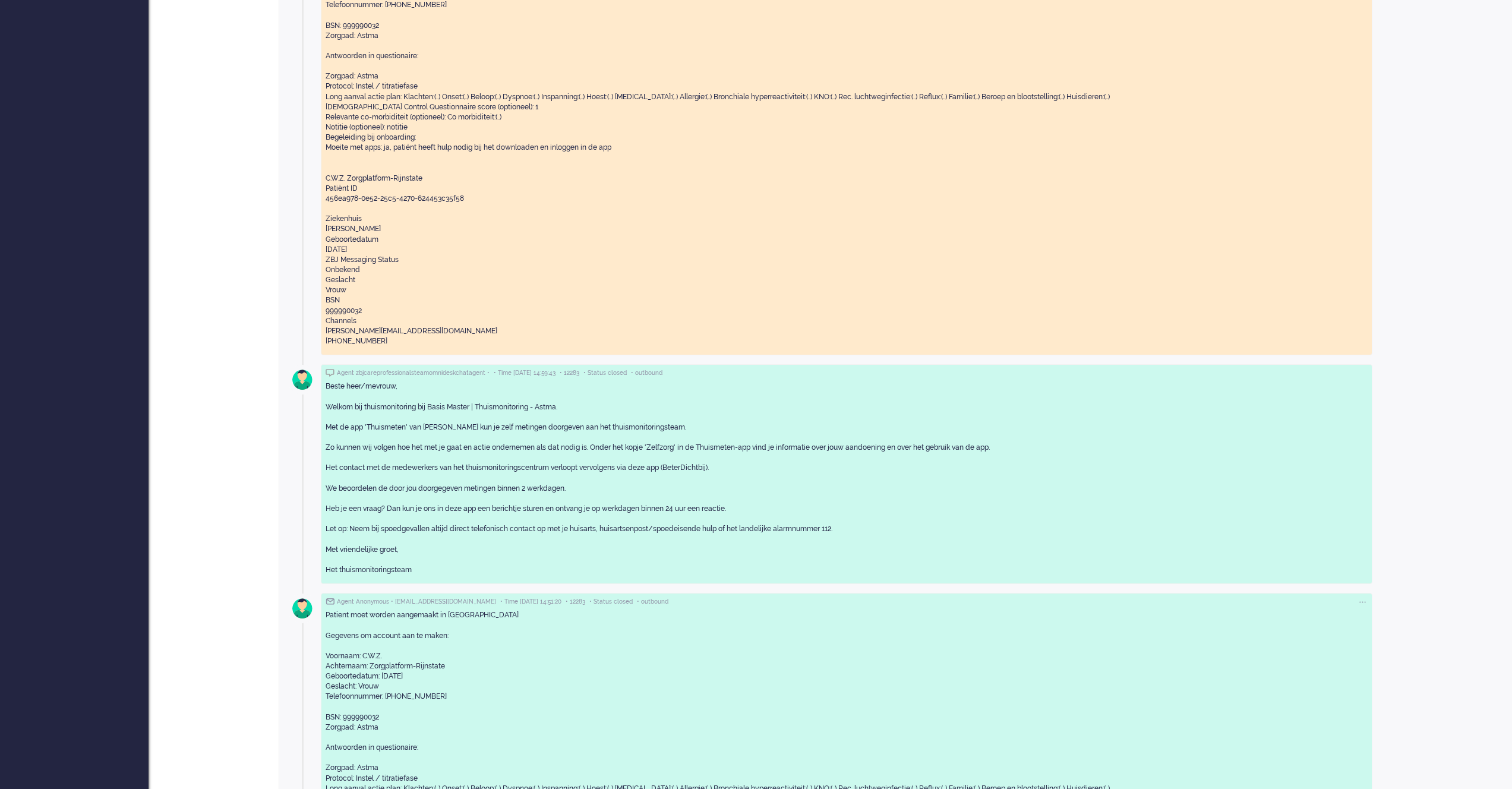
scroll to position [1040, 0]
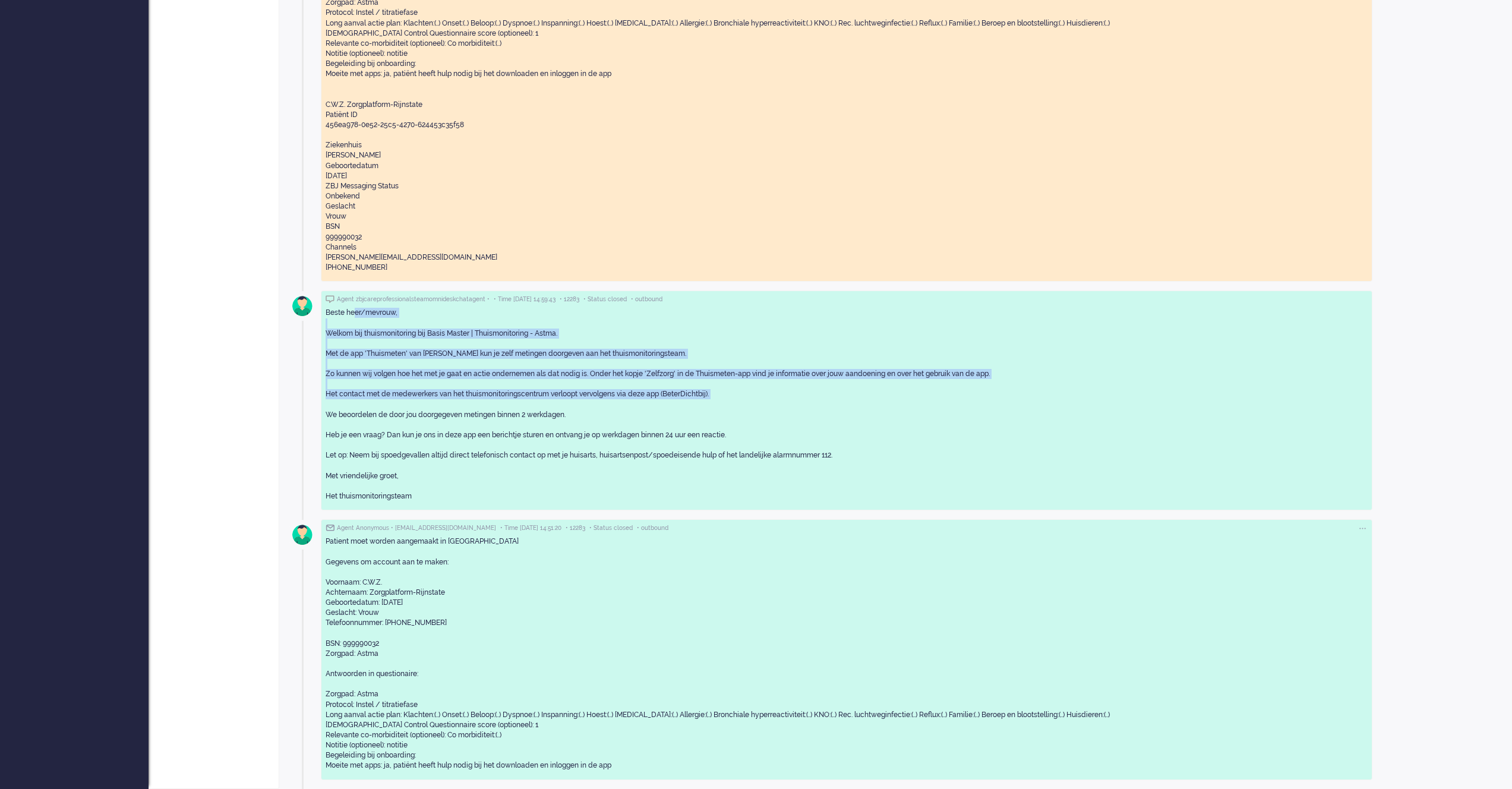
drag, startPoint x: 419, startPoint y: 334, endPoint x: 535, endPoint y: 404, distance: 135.5
click at [535, 404] on div "Beste heer/mevrouw, Welkom bij thuismonitoring bij Basis Master | Thuismonitori…" at bounding box center [846, 404] width 1042 height 193
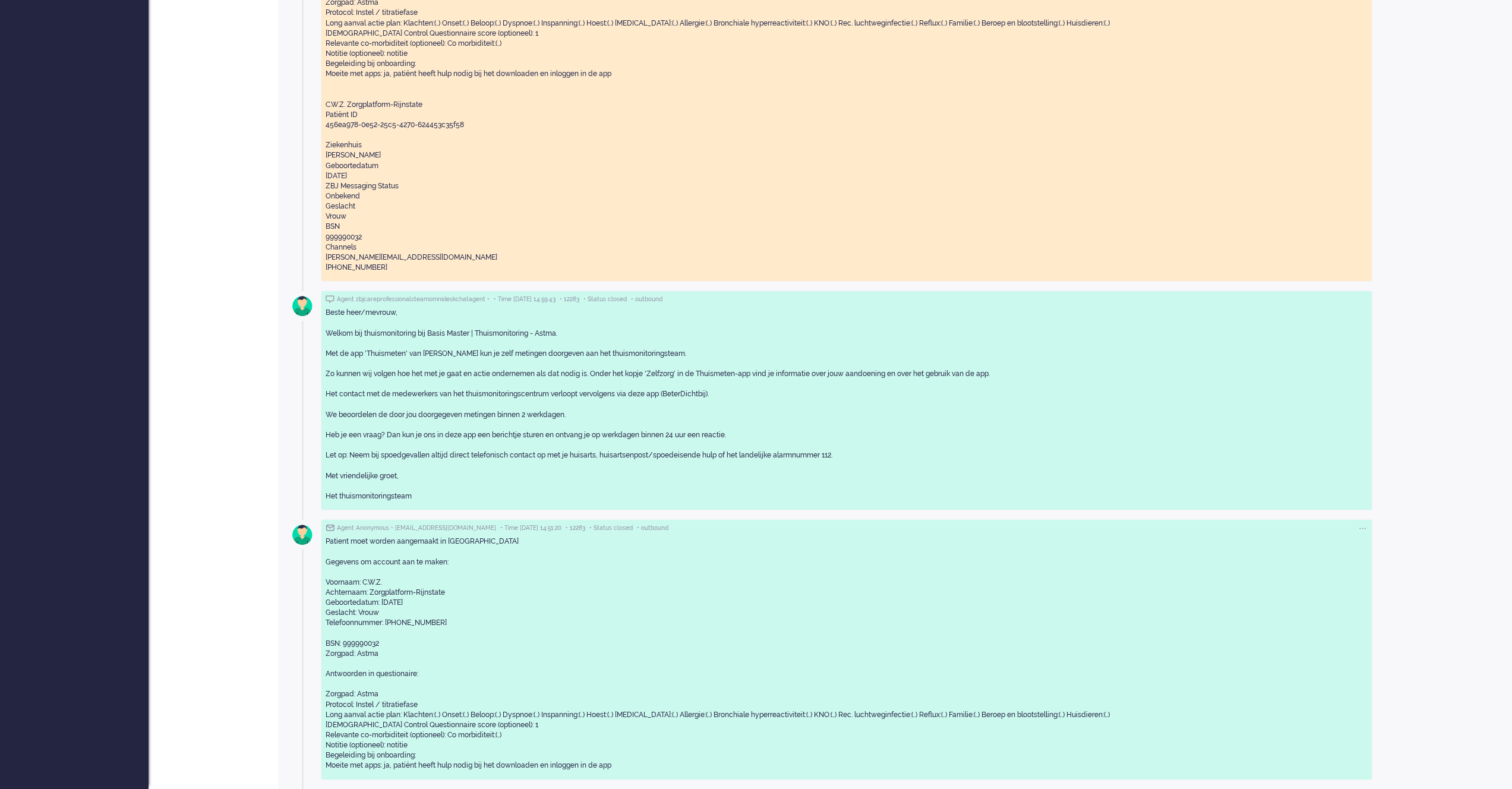
click at [559, 419] on div "Beste heer/mevrouw, Welkom bij thuismonitoring bij Basis Master | Thuismonitori…" at bounding box center [846, 404] width 1042 height 193
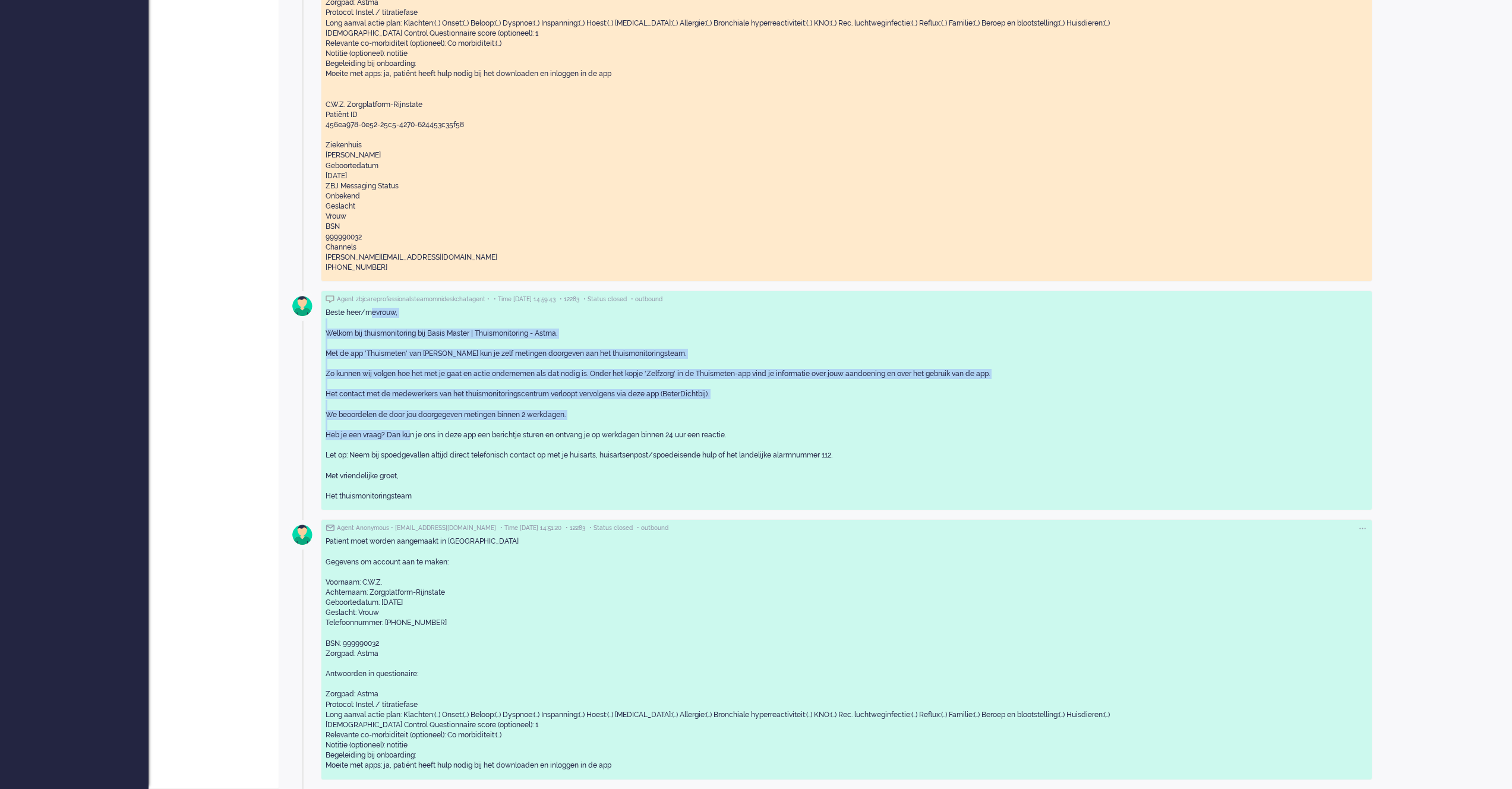
drag, startPoint x: 370, startPoint y: 312, endPoint x: 404, endPoint y: 434, distance: 126.6
click at [404, 434] on div "Beste heer/mevrouw, Welkom bij thuismonitoring bij Basis Master | Thuismonitori…" at bounding box center [846, 404] width 1042 height 193
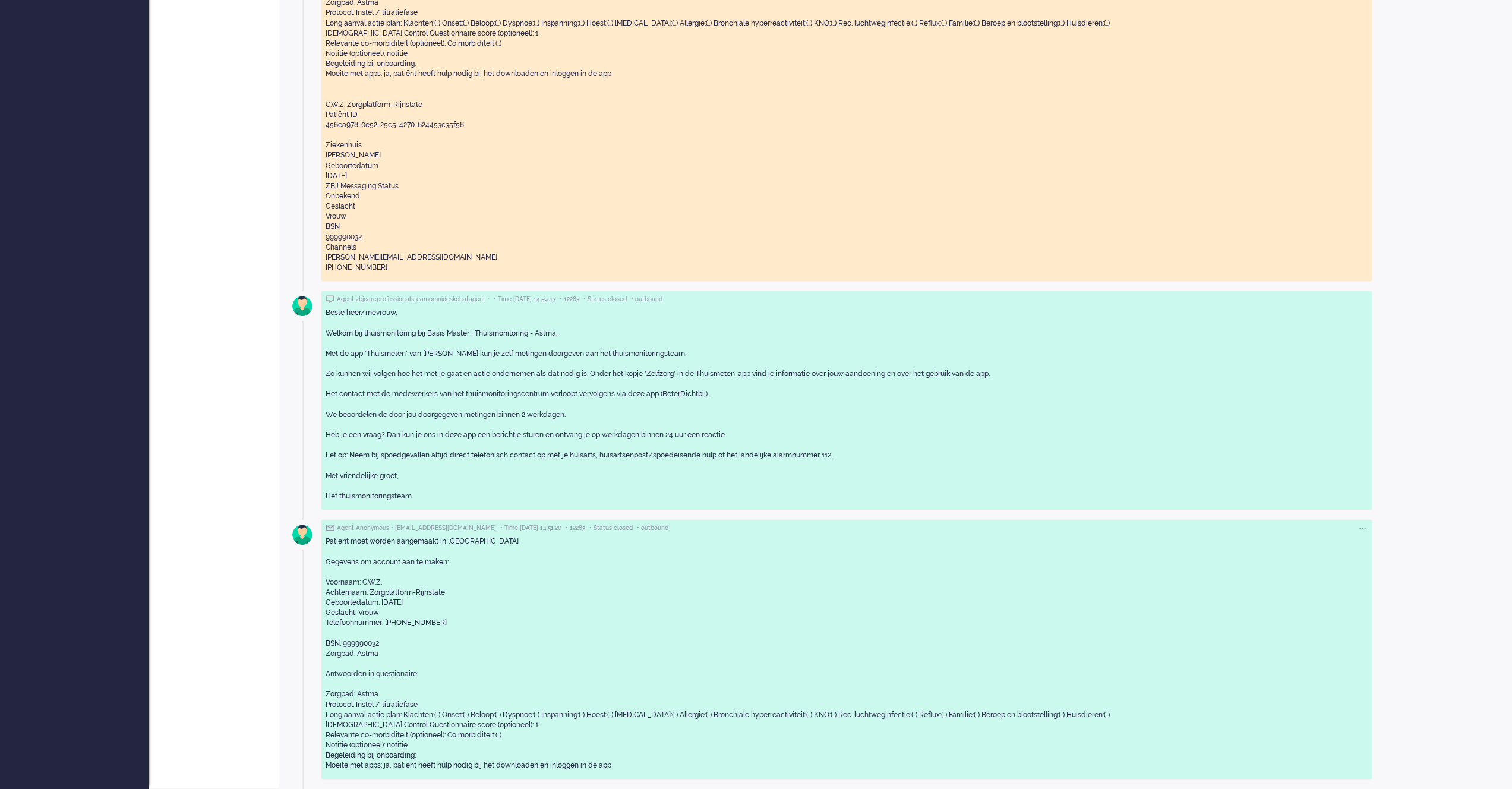
click at [470, 476] on div "Beste heer/mevrouw, Welkom bij thuismonitoring bij Basis Master | Thuismonitori…" at bounding box center [846, 404] width 1042 height 193
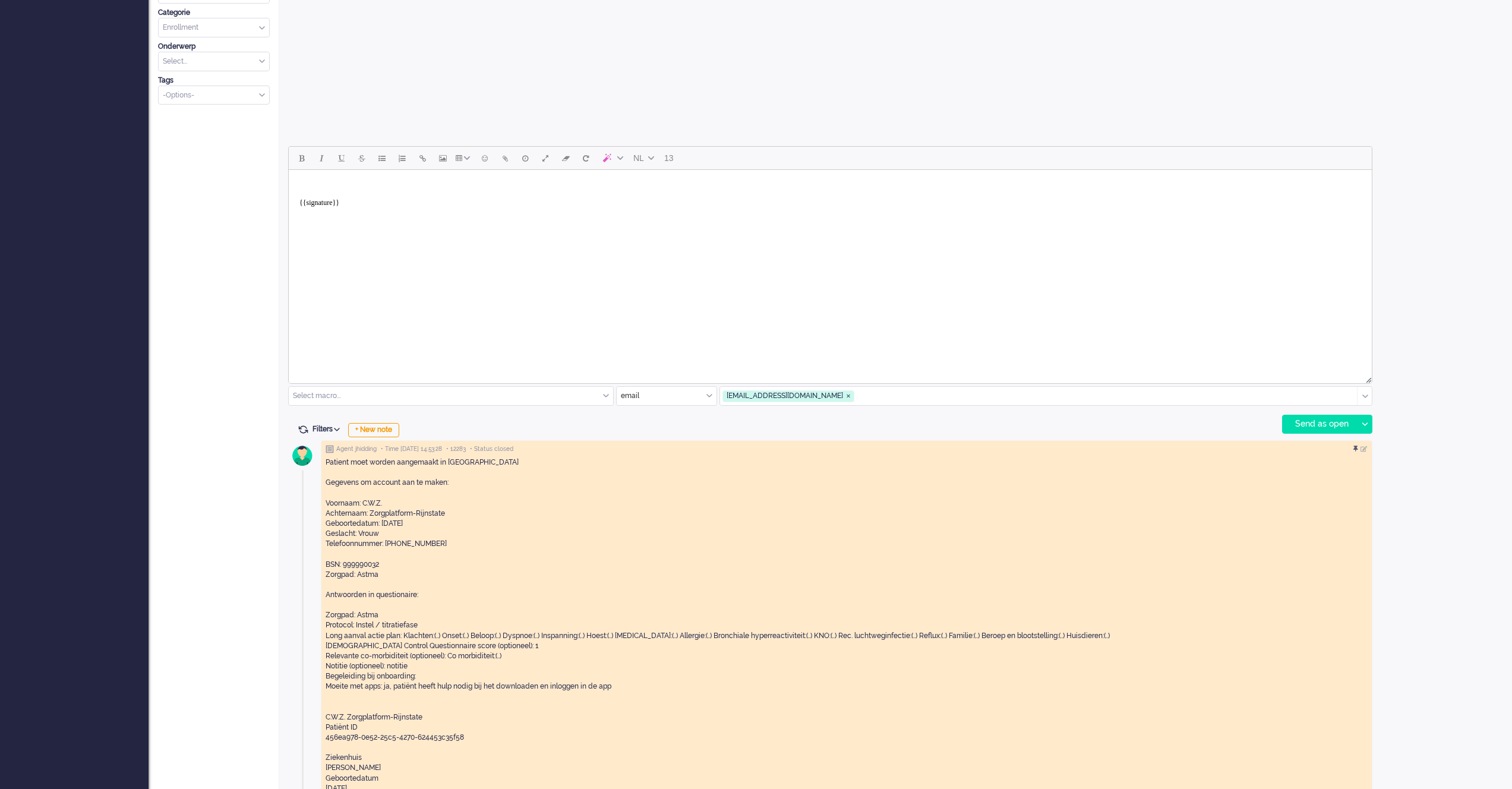
scroll to position [0, 0]
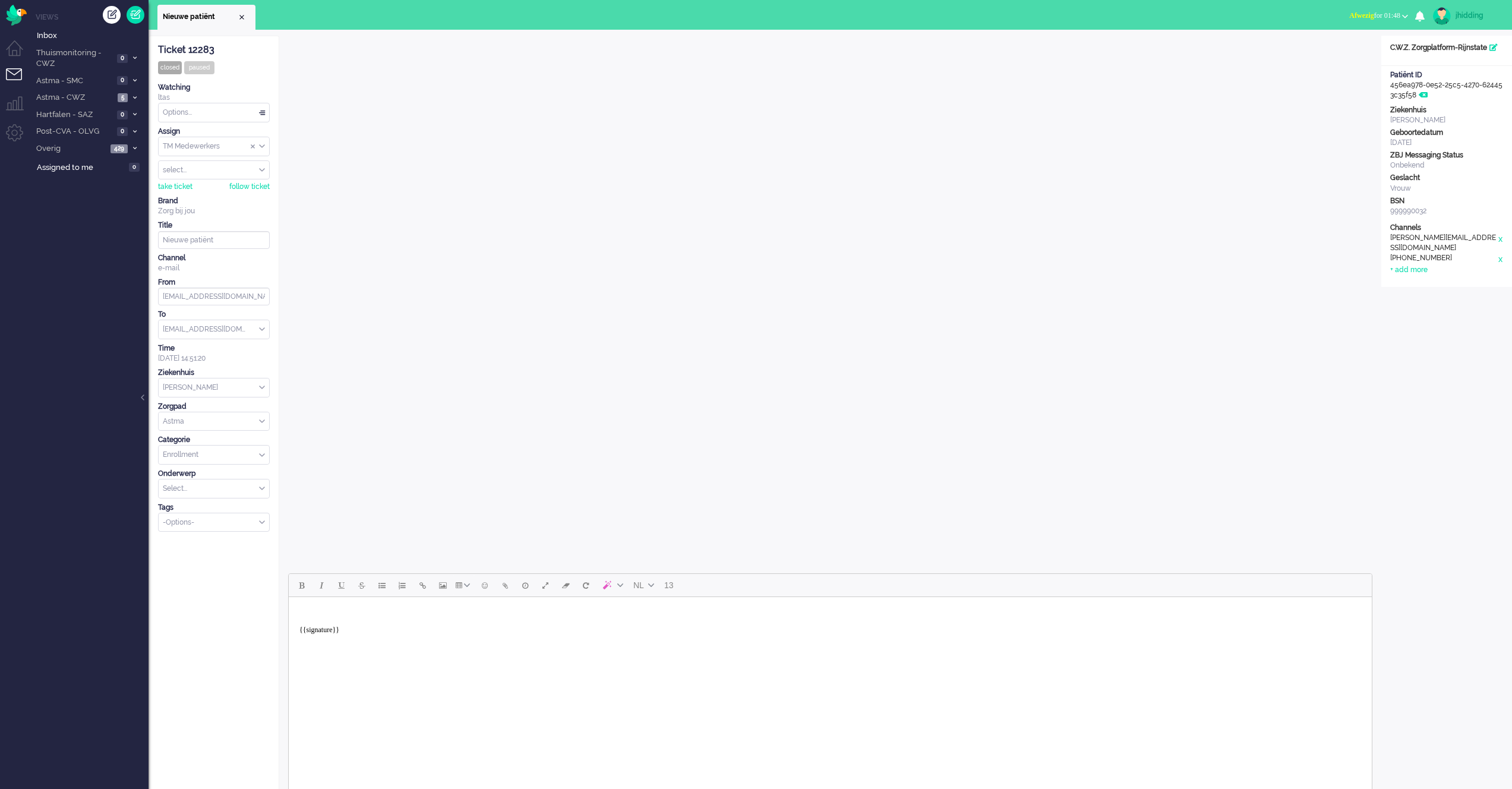
drag, startPoint x: 1432, startPoint y: 142, endPoint x: 1405, endPoint y: 144, distance: 27.1
click at [1403, 144] on div "[DATE]" at bounding box center [1446, 143] width 113 height 10
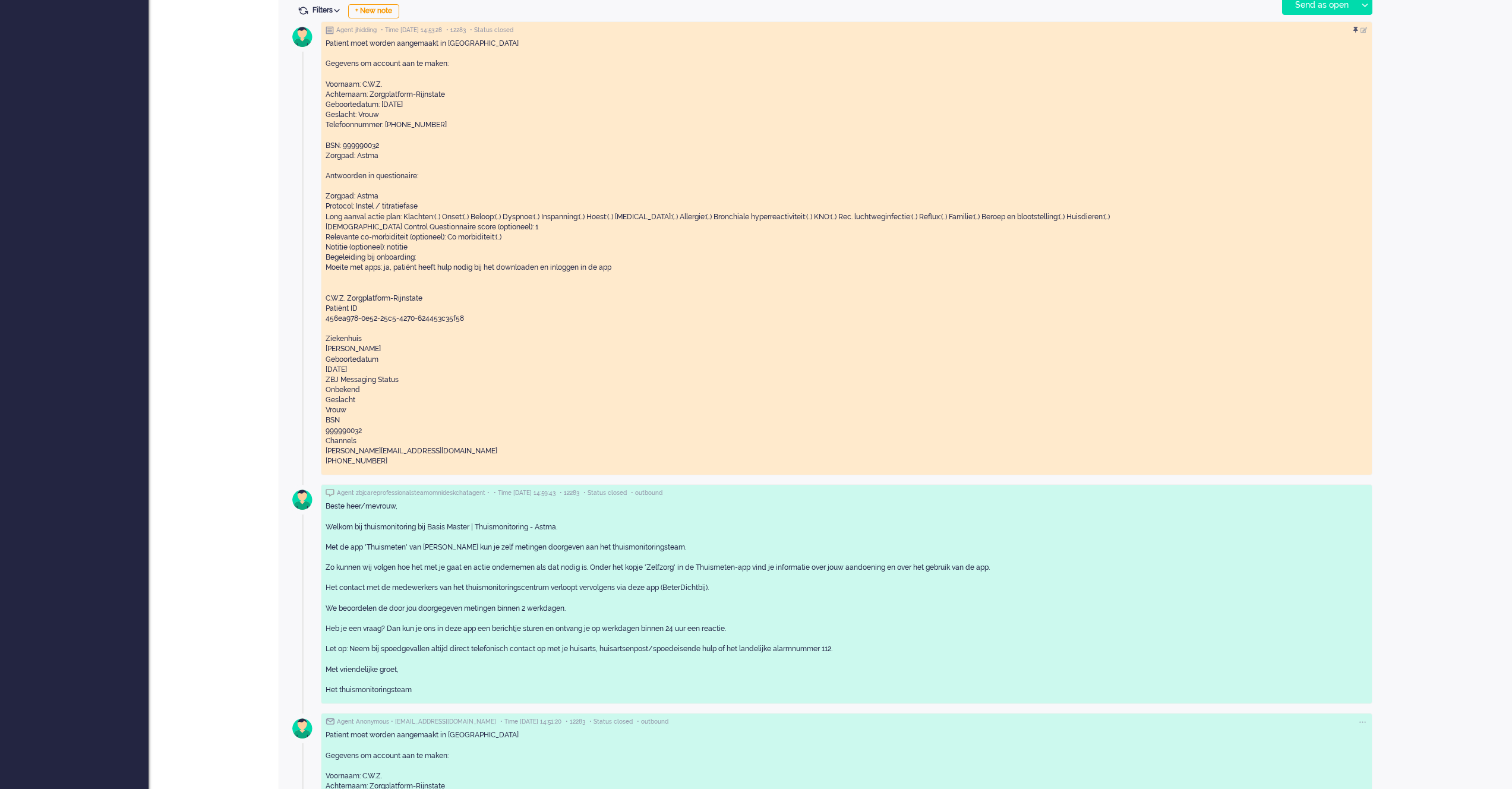
scroll to position [800, 0]
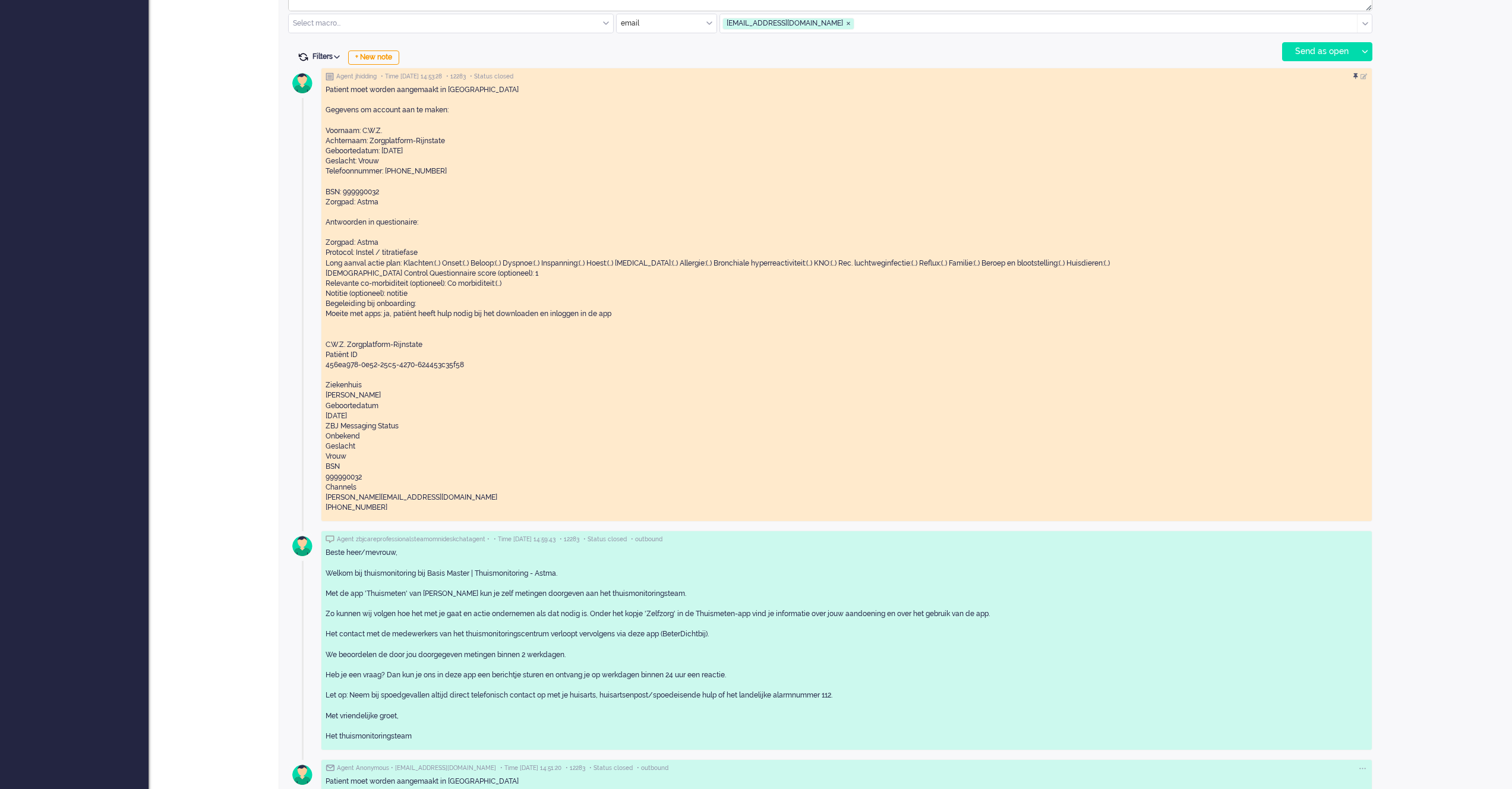
click at [301, 59] on span at bounding box center [302, 57] width 11 height 11
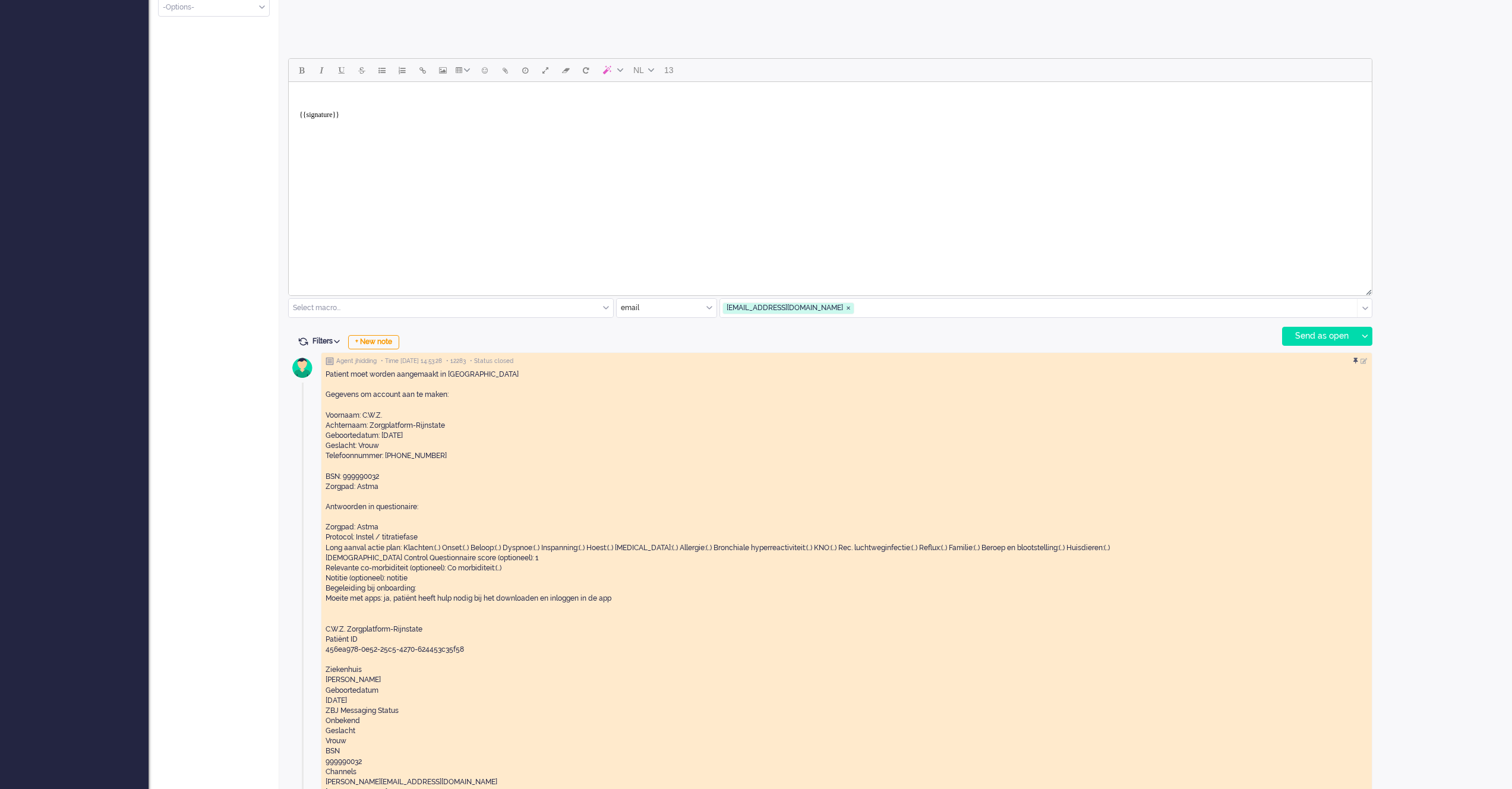
scroll to position [514, 0]
click at [325, 89] on body "{{signature}}" at bounding box center [830, 111] width 1074 height 47
click at [680, 305] on input "text" at bounding box center [666, 310] width 100 height 18
click at [674, 379] on span "Zorg bij jou Messaging" at bounding box center [659, 378] width 74 height 10
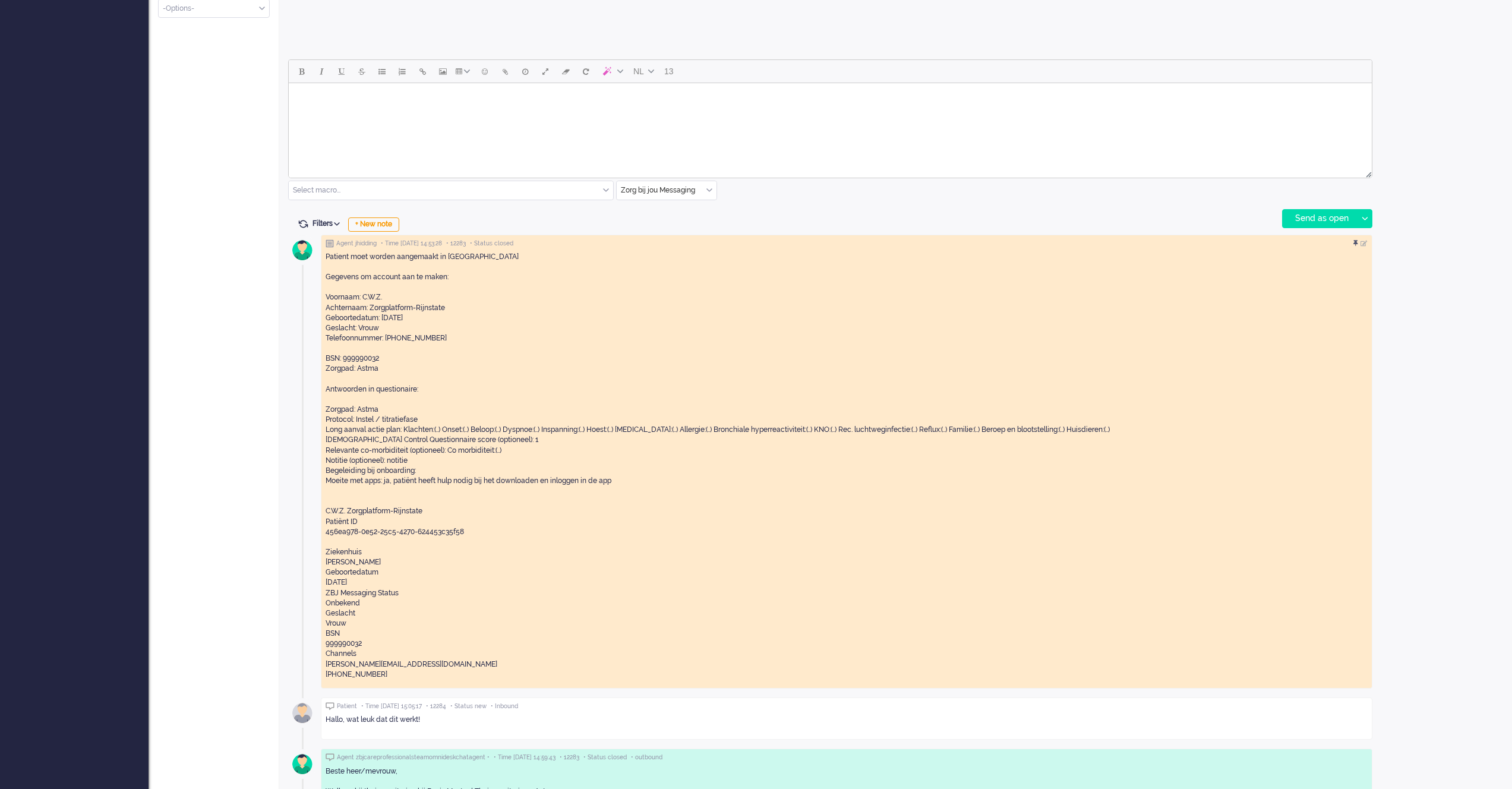
click at [349, 98] on body "Rich Text Area. Press ALT-0 for help." at bounding box center [830, 98] width 1074 height 21
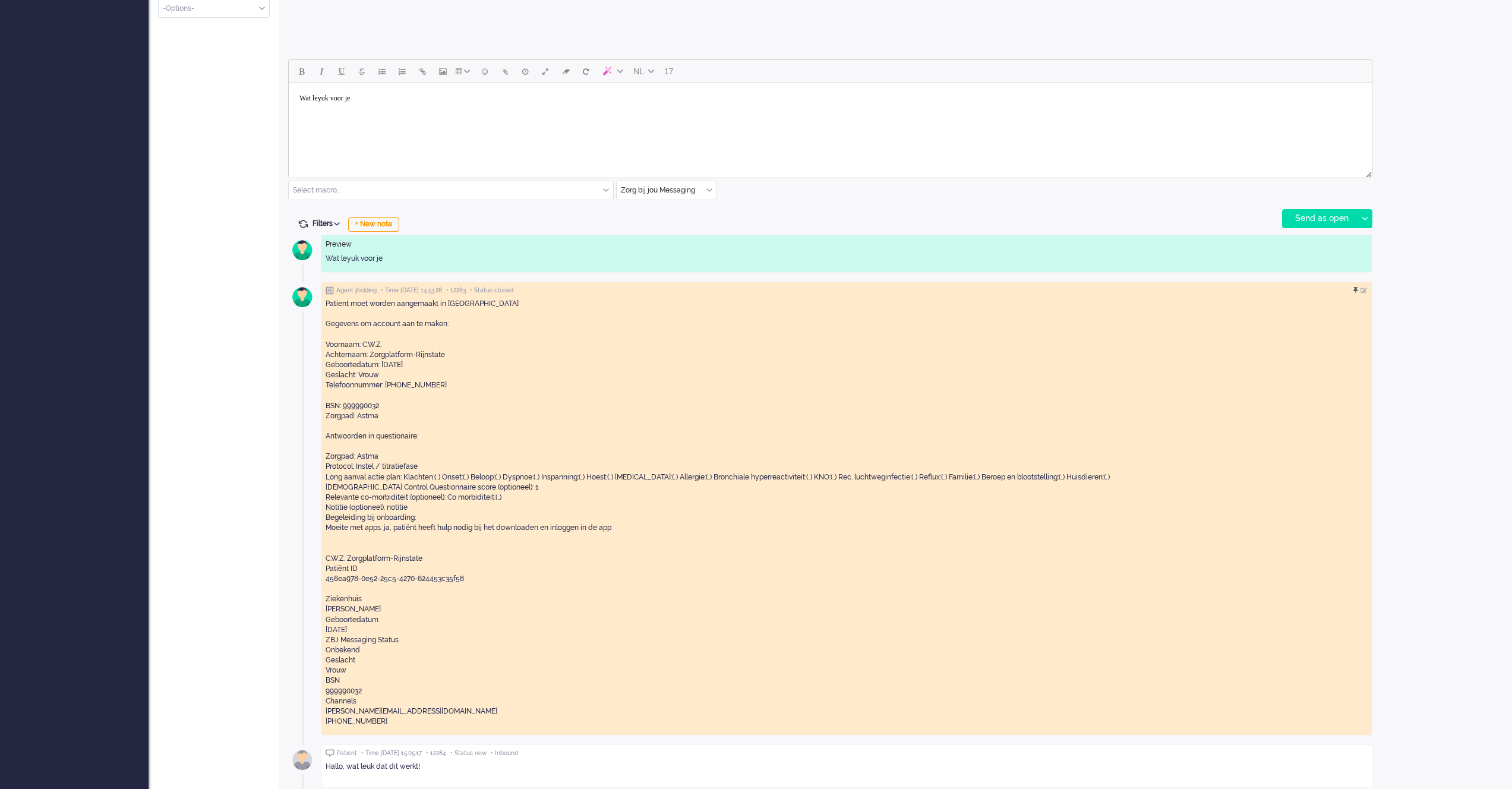
click at [326, 97] on body "Wat leyuk voor je" at bounding box center [830, 98] width 1074 height 21
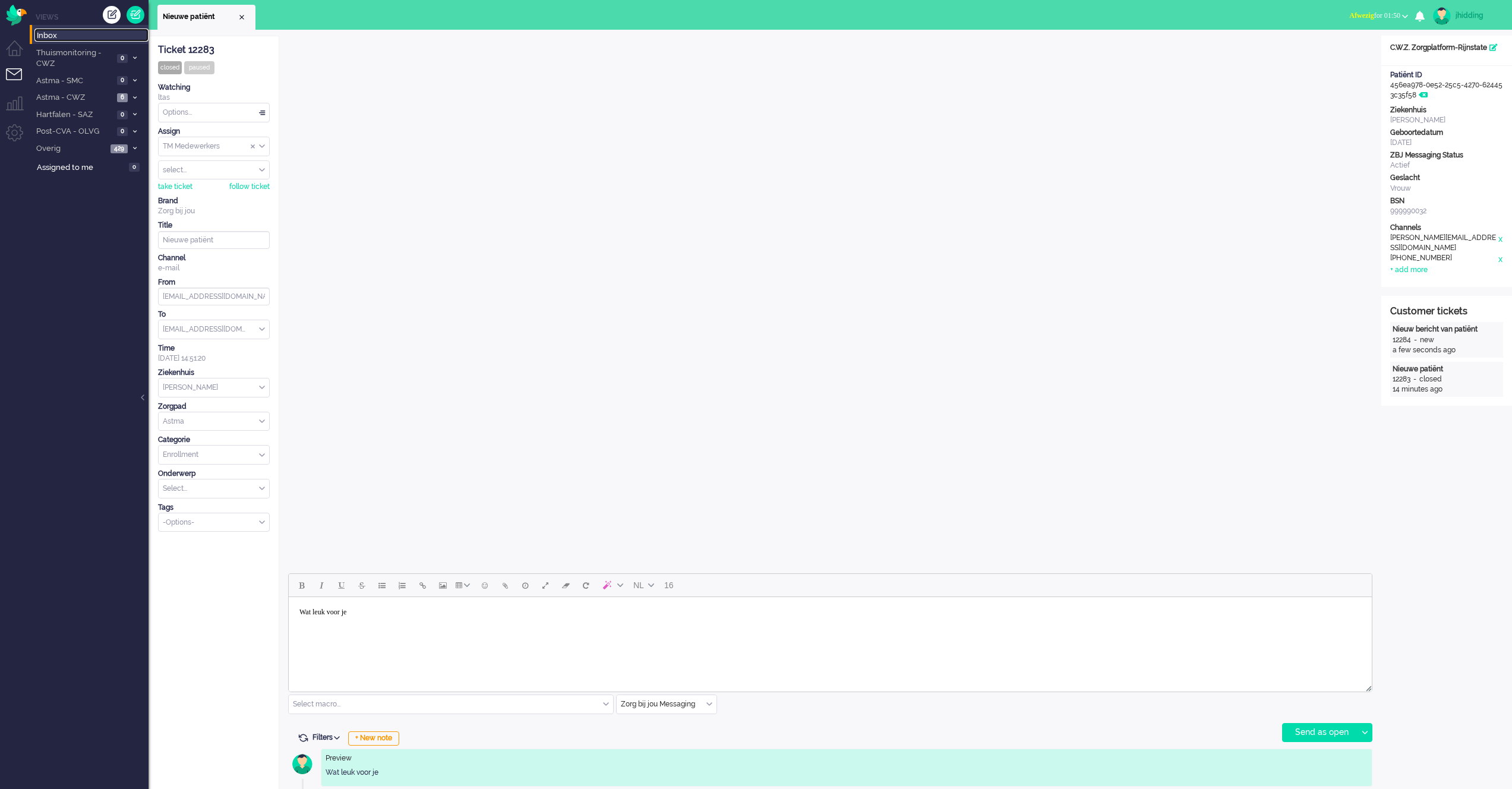
click at [83, 40] on span "Inbox" at bounding box center [93, 36] width 112 height 11
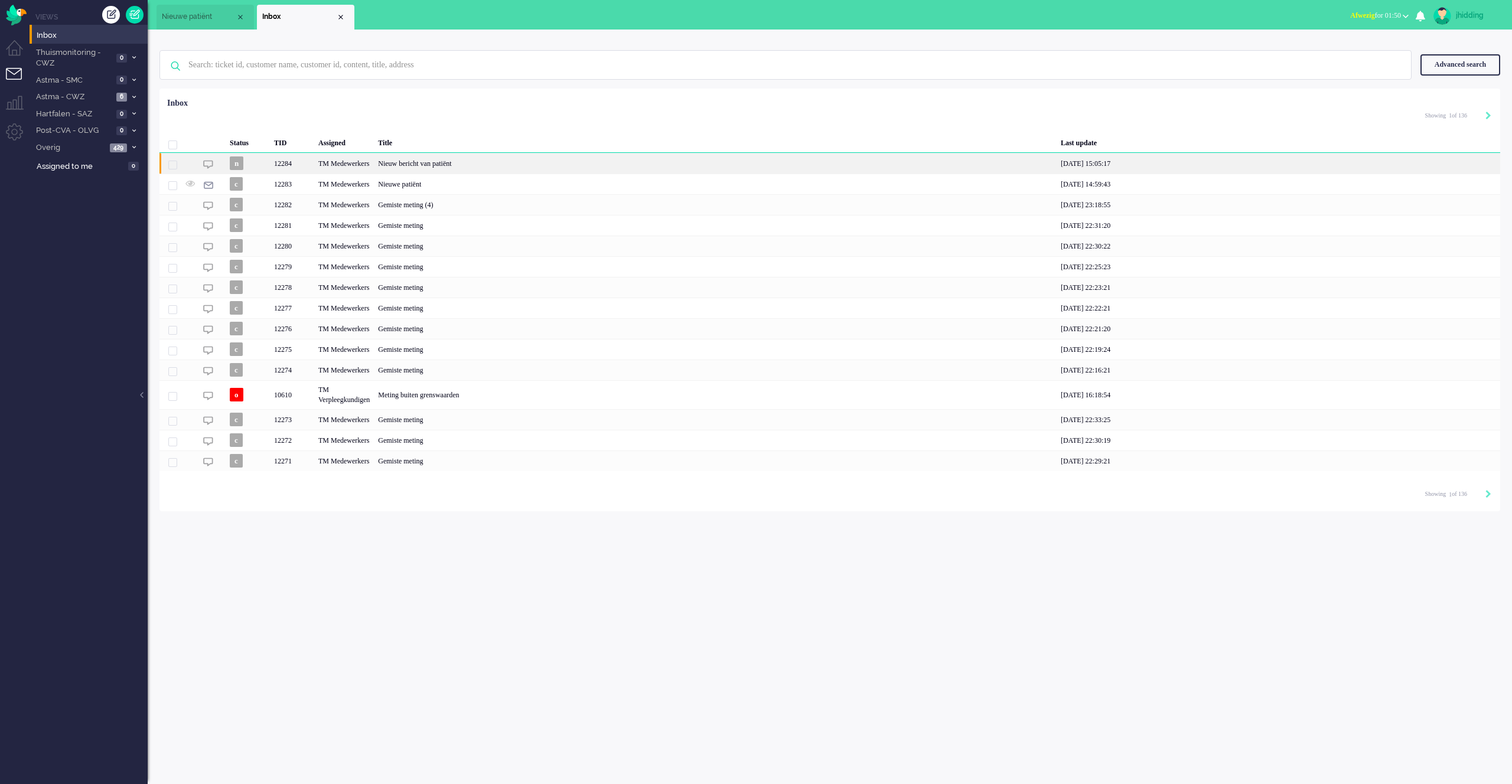
click at [458, 165] on div "Nieuw bericht van patiënt" at bounding box center [715, 163] width 683 height 20
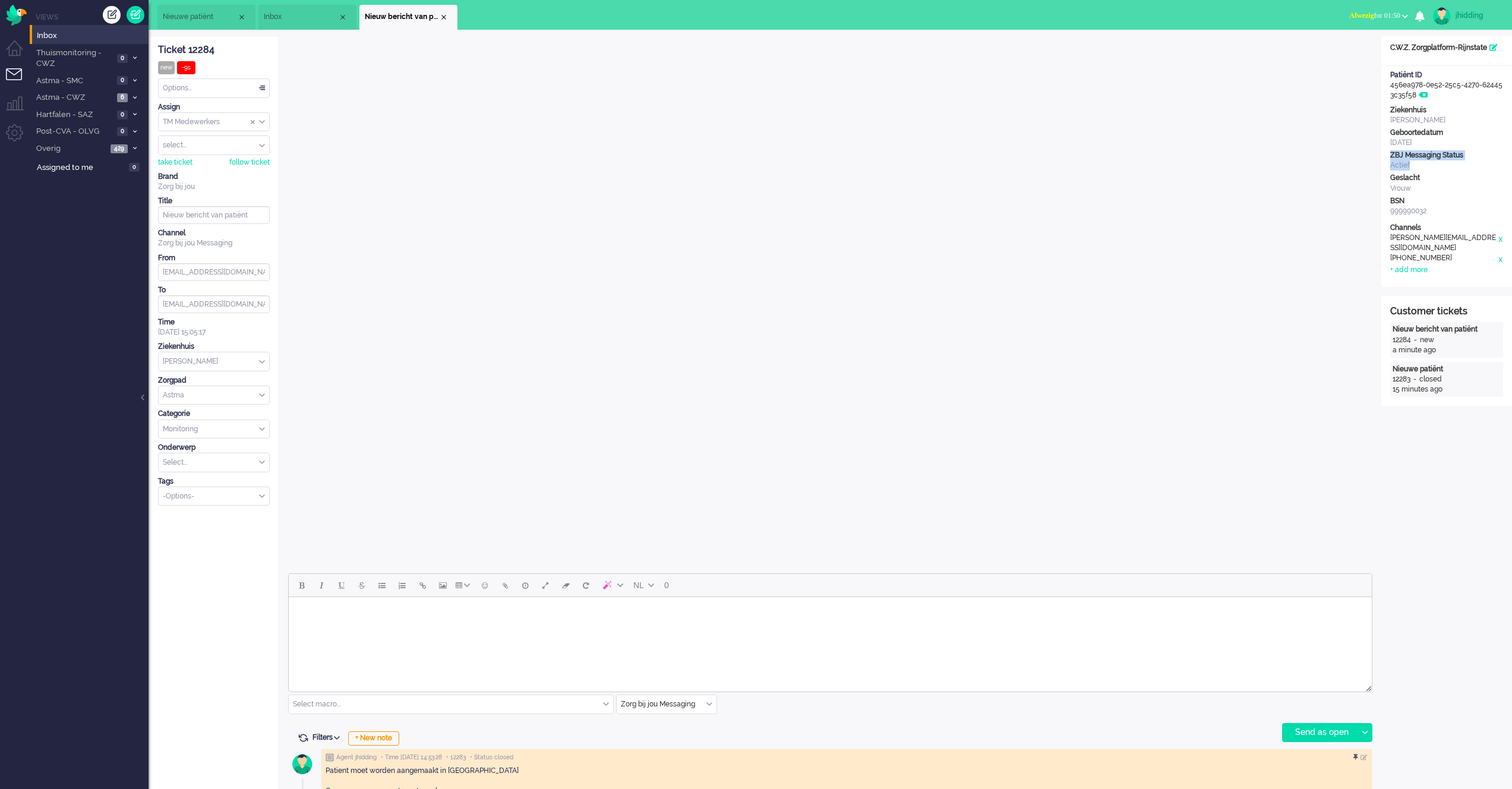
drag, startPoint x: 1410, startPoint y: 163, endPoint x: 1387, endPoint y: 154, distance: 24.7
click at [1387, 154] on div "Ziekenhuis [PERSON_NAME] Geboortedatum [DATE] ZBJ Messaging Status Actief Gesla…" at bounding box center [1446, 161] width 131 height 113
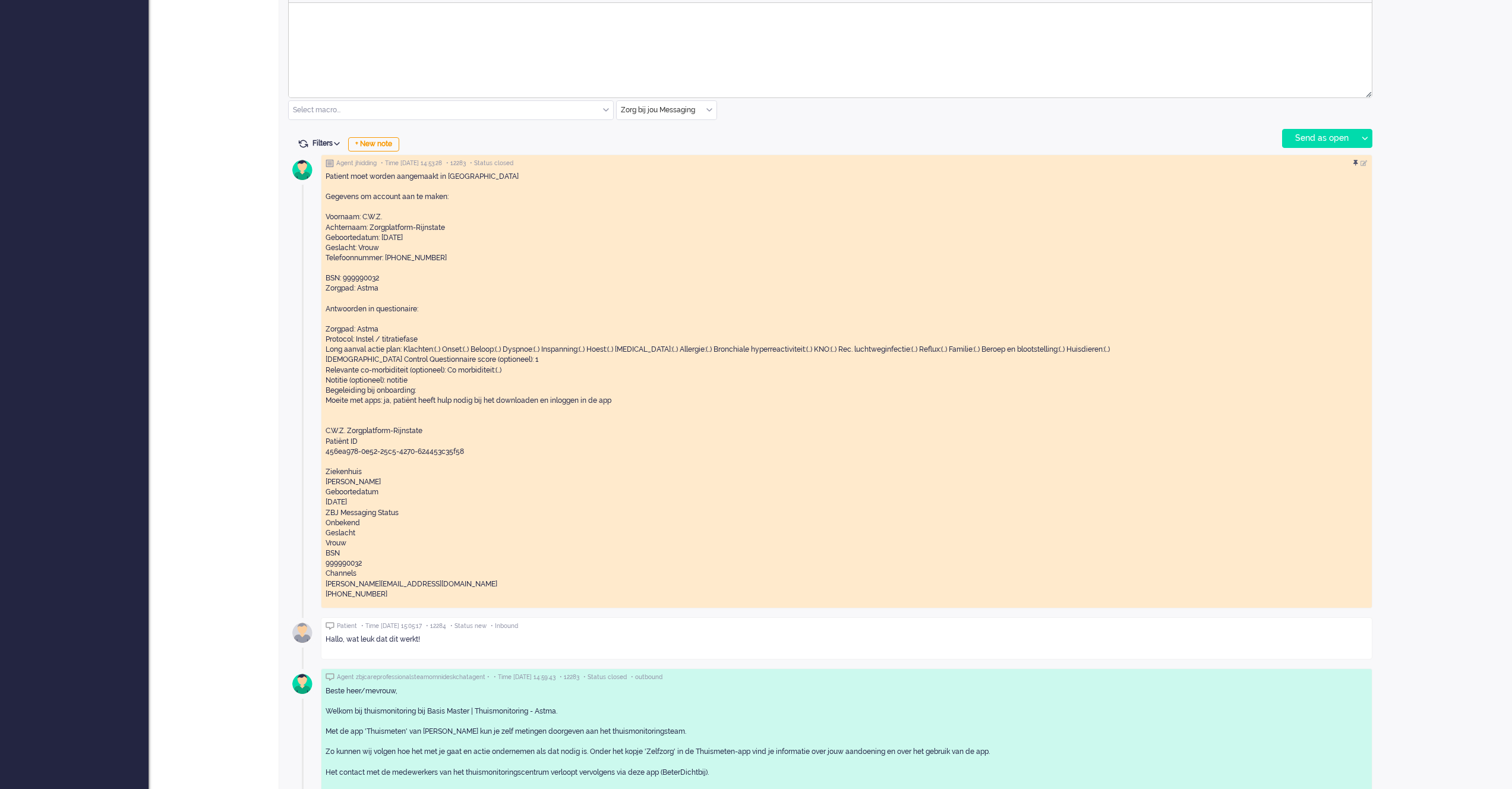
scroll to position [467, 0]
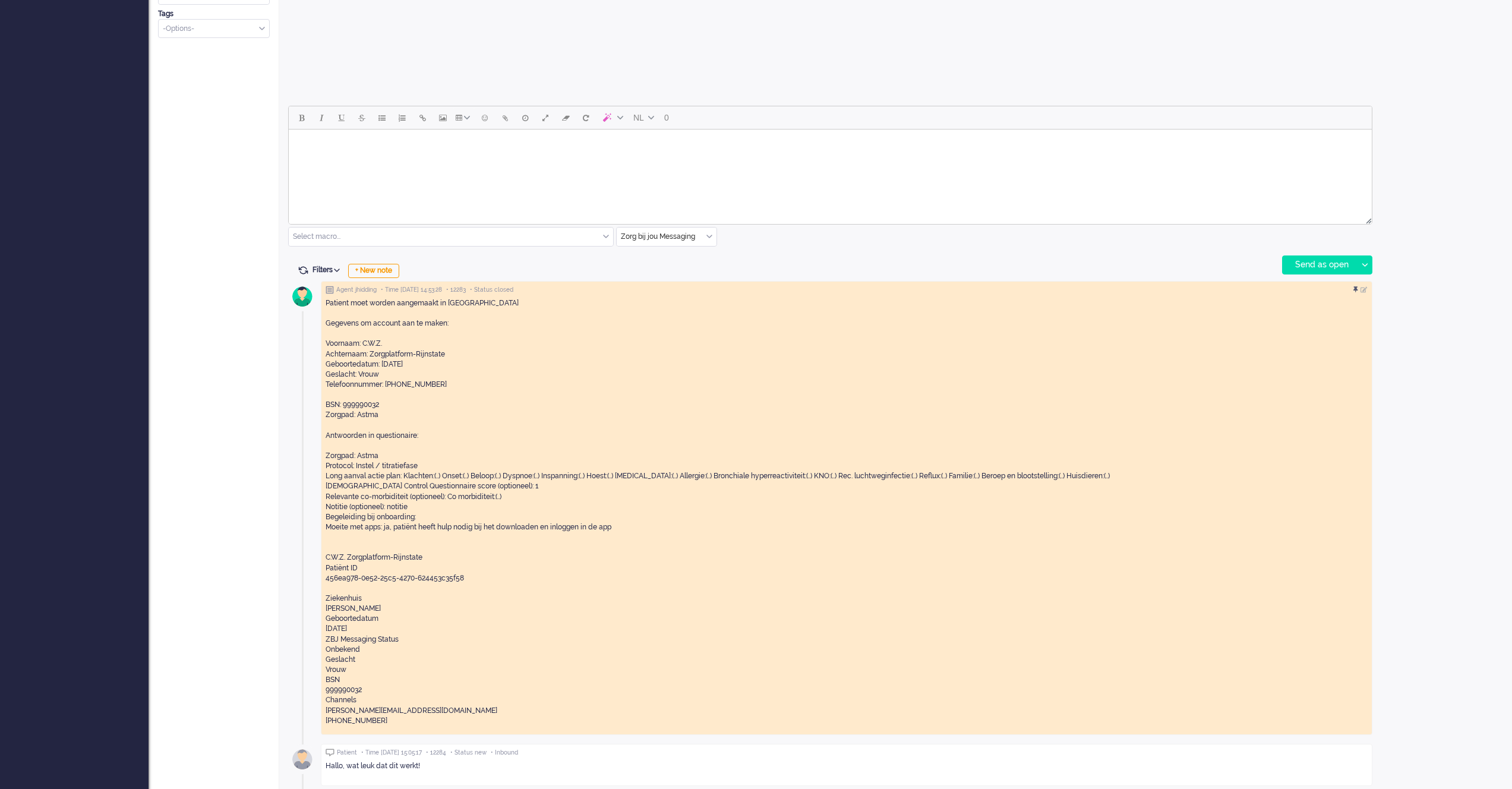
click at [337, 148] on body "Rich Text Area. Press ALT-0 for help." at bounding box center [830, 144] width 1074 height 21
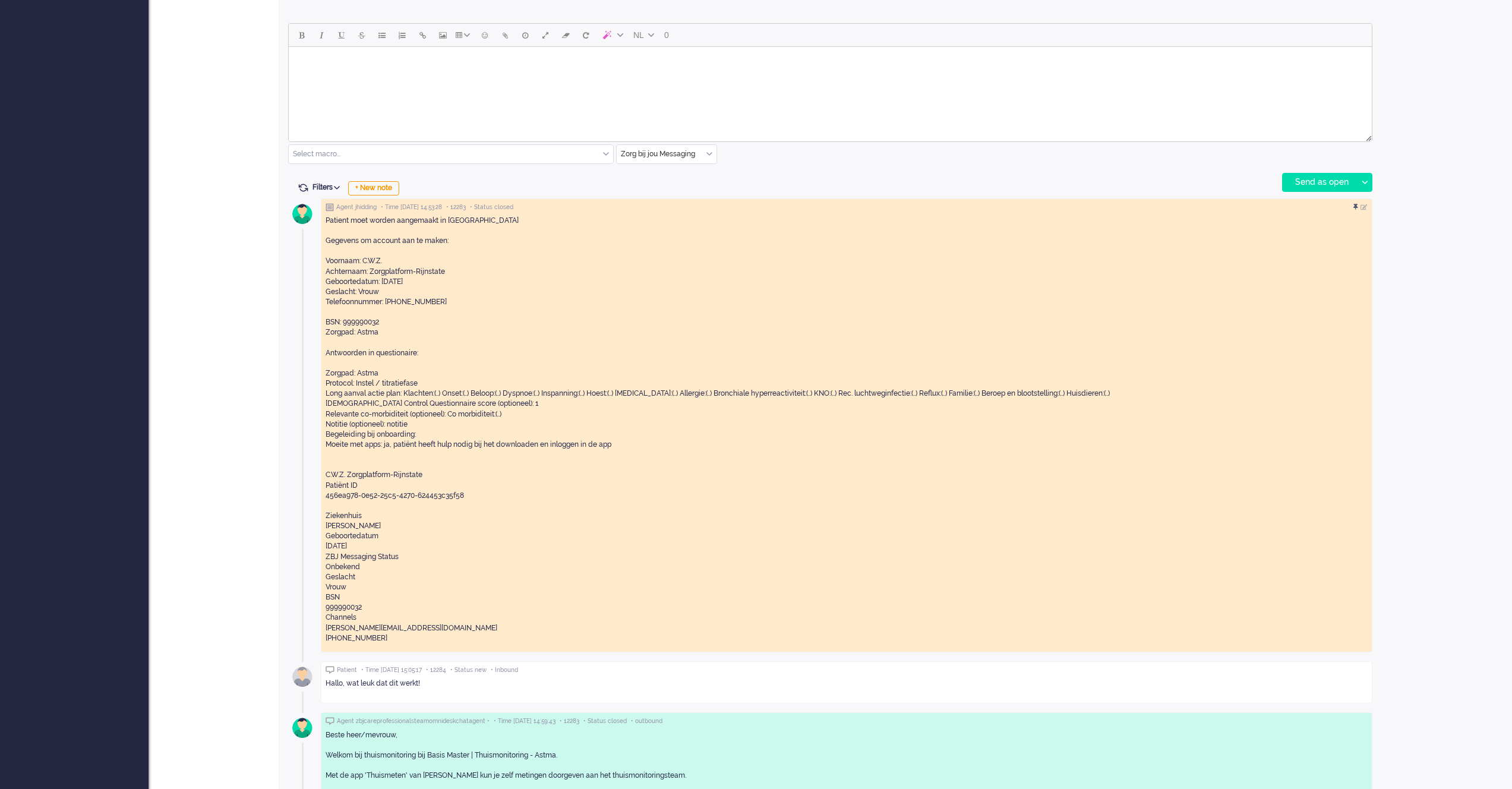
scroll to position [483, 0]
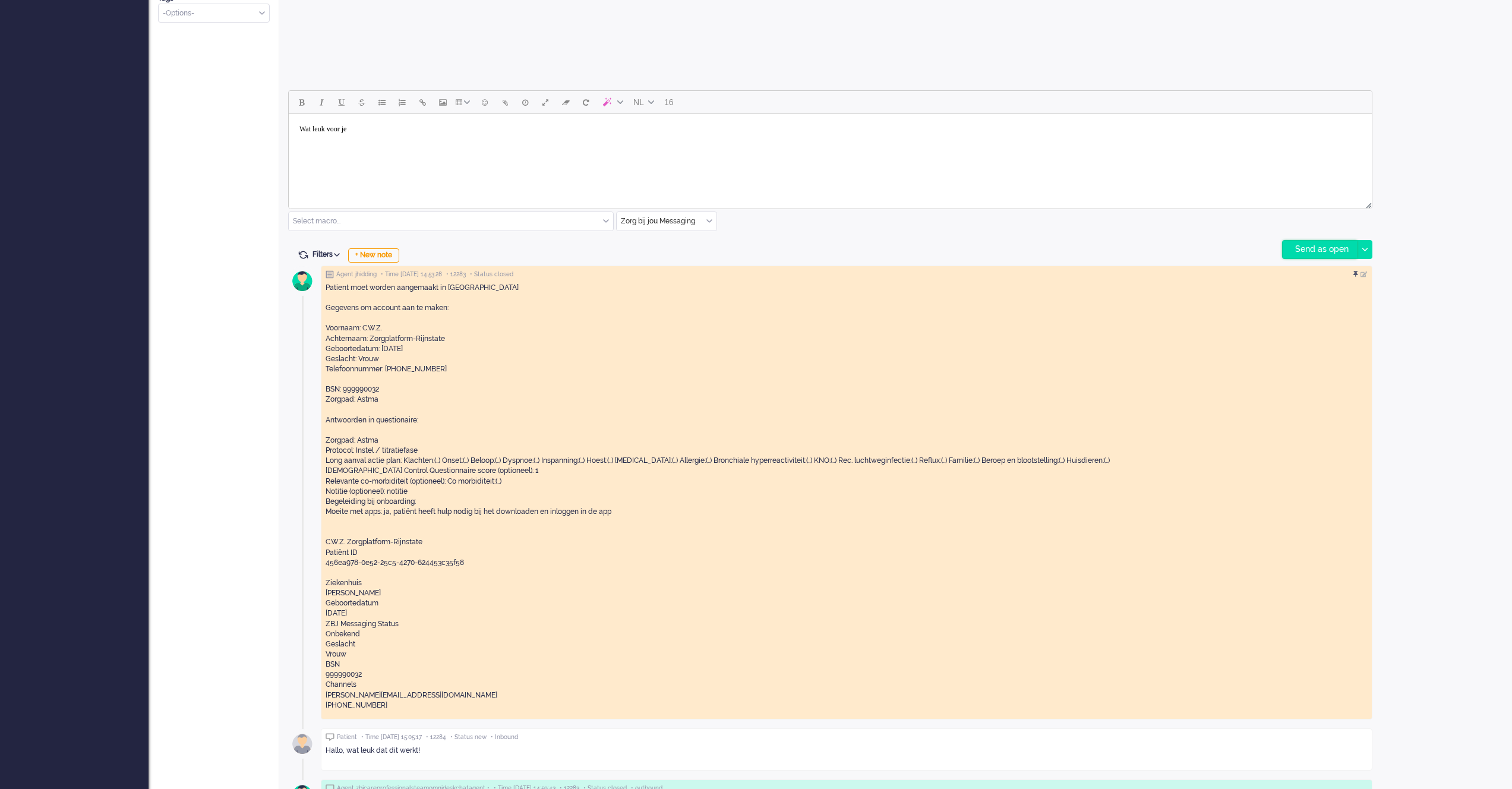
click at [1308, 251] on div "Send as open" at bounding box center [1319, 249] width 74 height 18
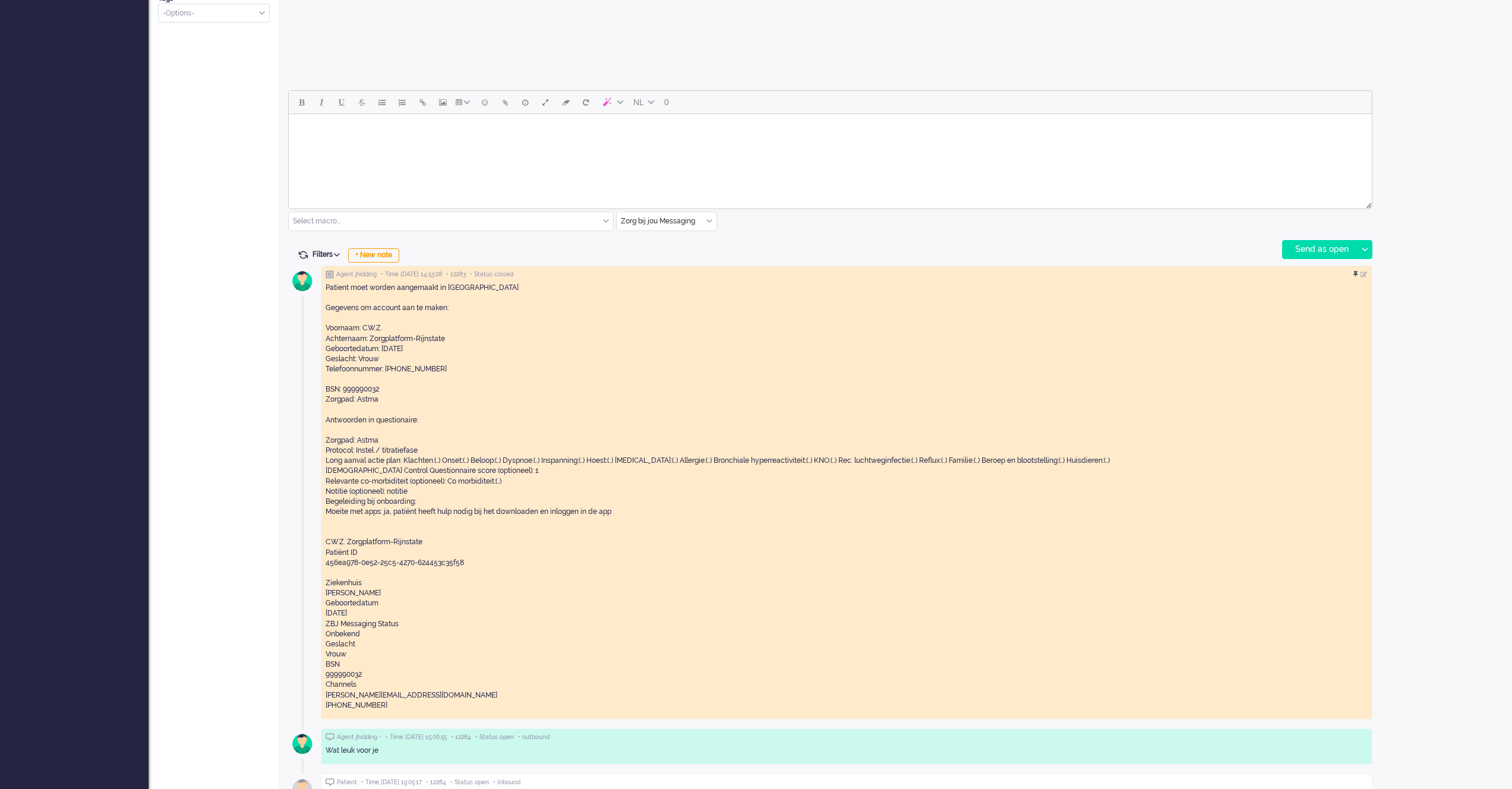
scroll to position [873, 0]
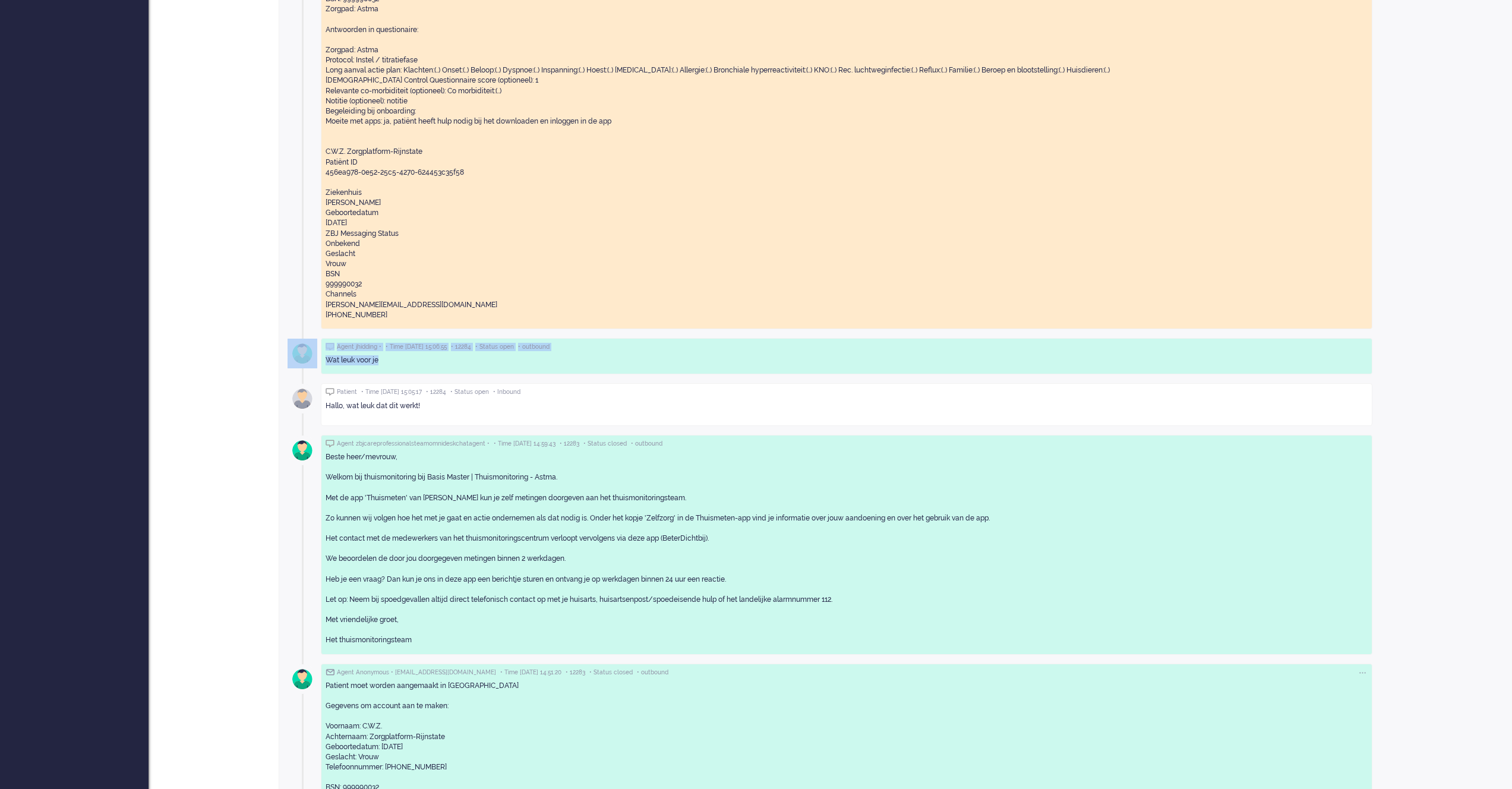
drag, startPoint x: 413, startPoint y: 363, endPoint x: 312, endPoint y: 363, distance: 101.0
click at [321, 363] on div "Agent jhidding • • Time [DATE] 15:06:55 • 12284 • Status open • outbound Wat le…" at bounding box center [846, 356] width 1052 height 36
click at [384, 361] on div "Wat leuk voor je" at bounding box center [846, 361] width 1042 height 10
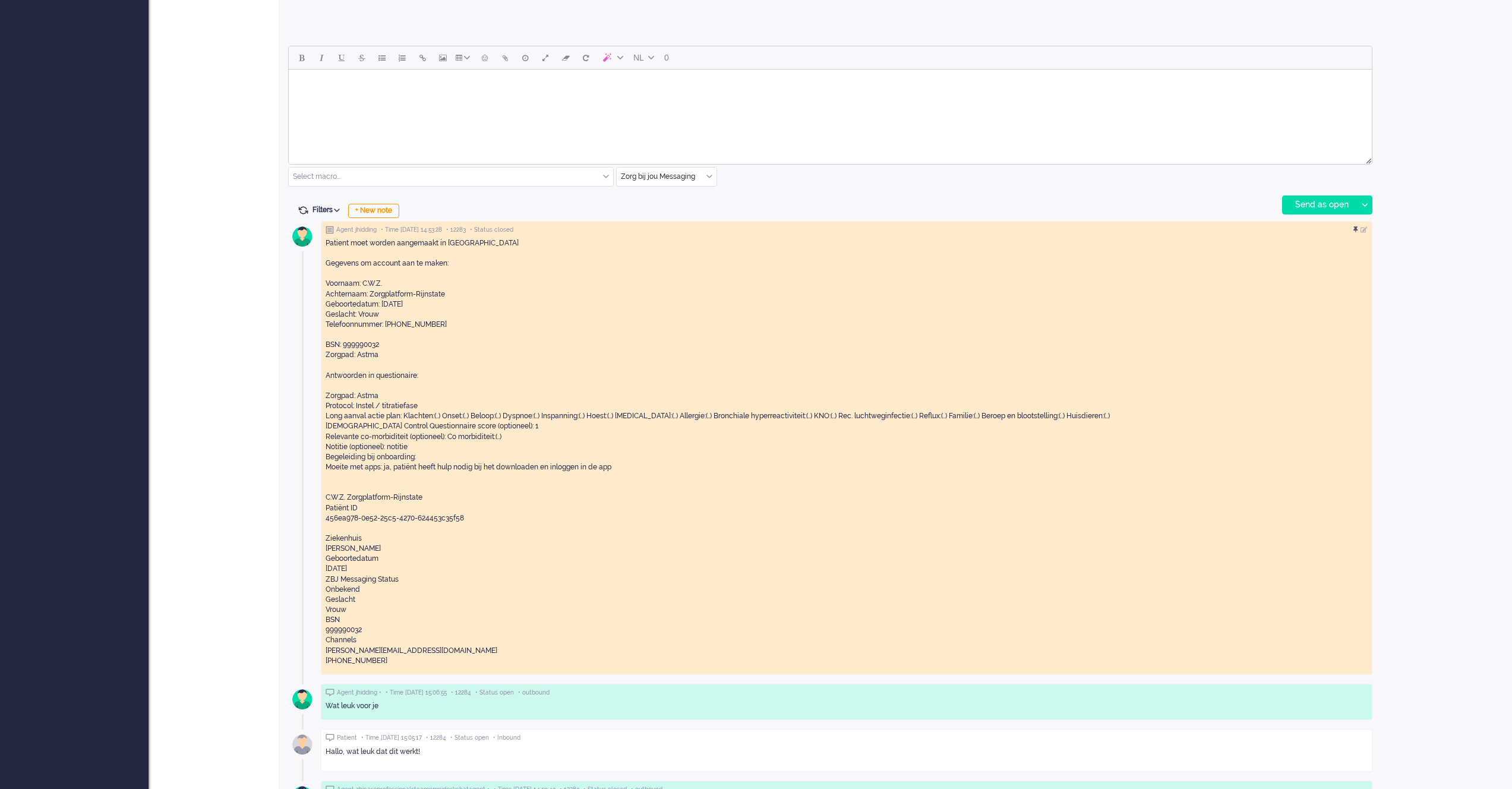
scroll to position [569, 0]
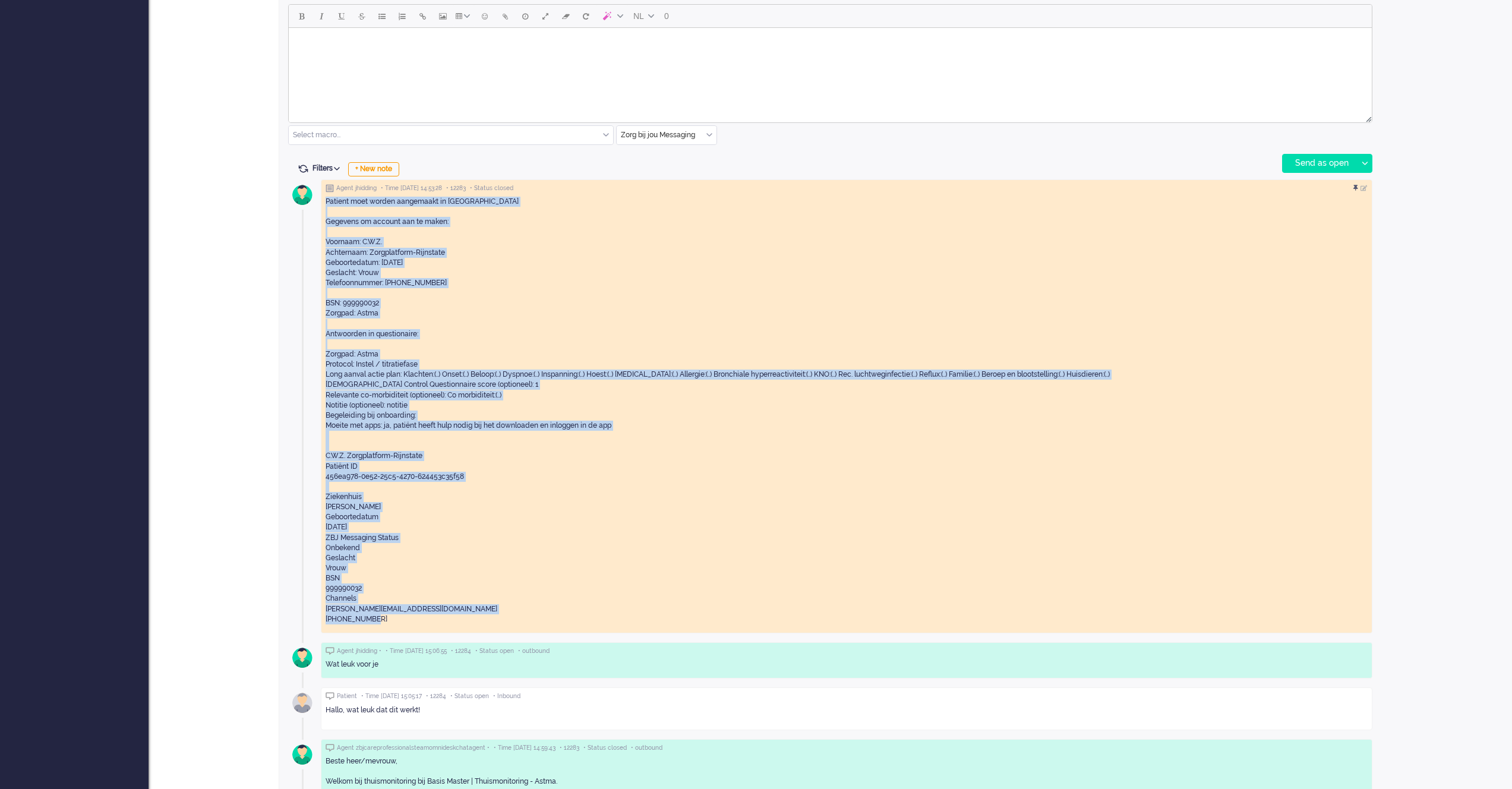
drag, startPoint x: 326, startPoint y: 203, endPoint x: 421, endPoint y: 625, distance: 432.6
click at [421, 625] on div "Patient moet worden aangemaakt in Luscii Gegevens om account aan te maken: Voor…" at bounding box center [846, 411] width 1042 height 436
click at [414, 621] on div "[PHONE_NUMBER]" at bounding box center [846, 619] width 1042 height 10
drag, startPoint x: 374, startPoint y: 621, endPoint x: 324, endPoint y: 200, distance: 424.0
click at [323, 194] on div "Agent jhidding • Time [DATE] 14:53:28 • 12283 • Status closed Patient moet word…" at bounding box center [846, 406] width 1052 height 454
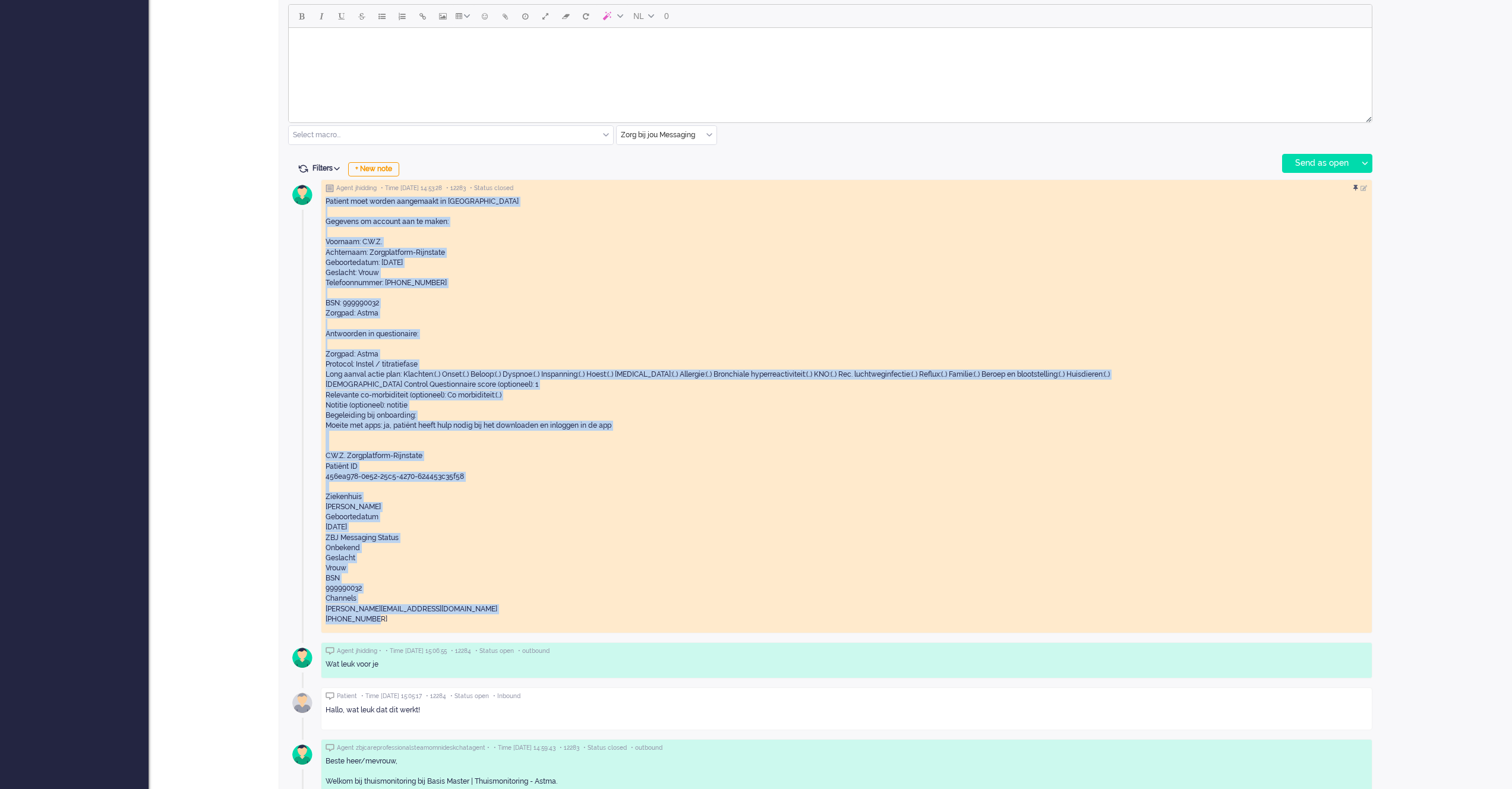
click at [328, 216] on div "Patient moet worden aangemaakt in Luscii Gegevens om account aan te maken: Voor…" at bounding box center [846, 314] width 1042 height 234
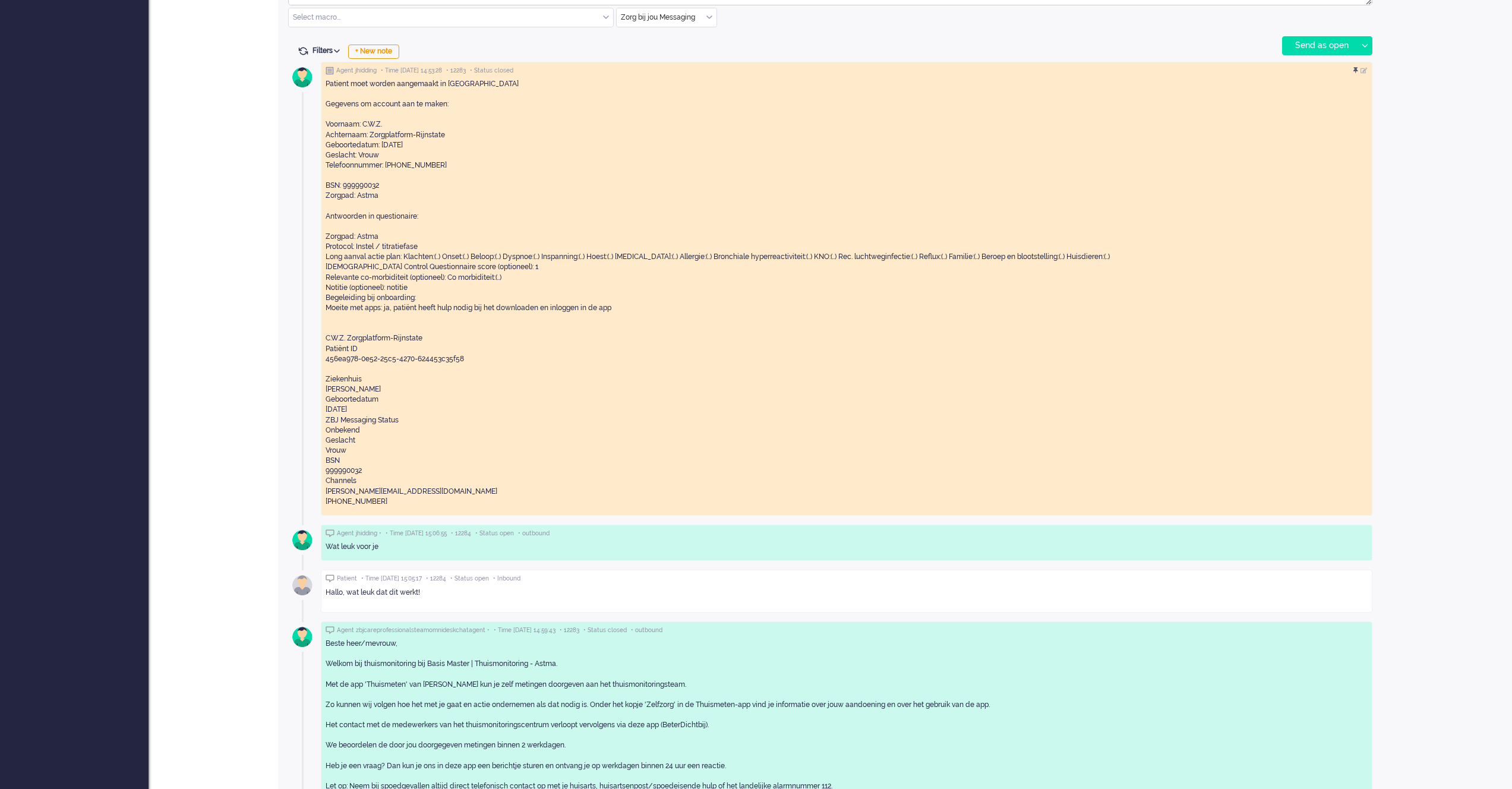
scroll to position [1017, 0]
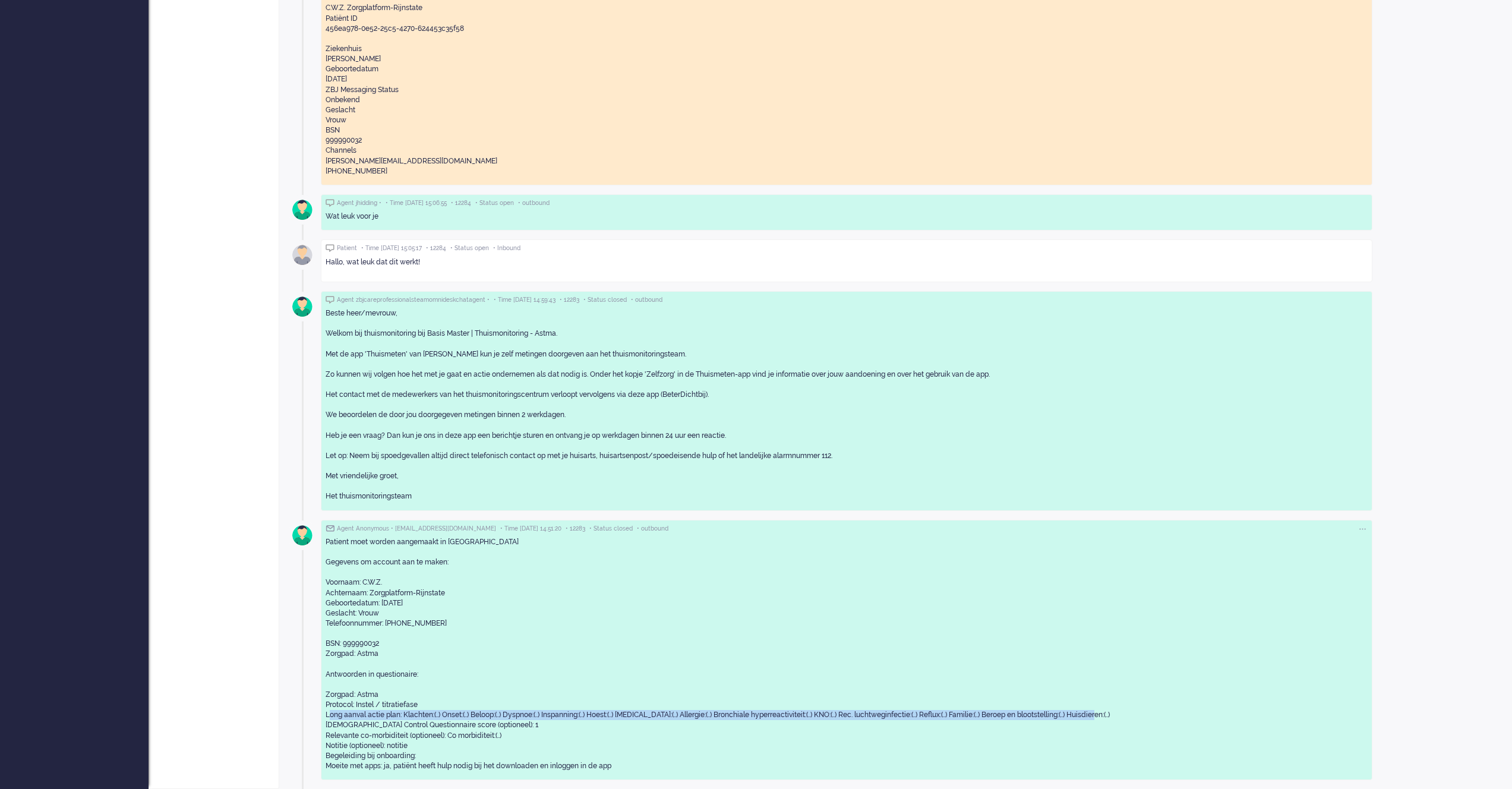
drag, startPoint x: 1125, startPoint y: 713, endPoint x: 326, endPoint y: 715, distance: 799.0
click at [326, 715] on div "Patient moet worden aangemaakt in [GEOGRAPHIC_DATA] Gegevens om account aan te …" at bounding box center [846, 654] width 1042 height 234
drag, startPoint x: 499, startPoint y: 727, endPoint x: 323, endPoint y: 713, distance: 176.6
click at [323, 713] on div "Agent Anonymous • [EMAIL_ADDRESS][DOMAIN_NAME] • Time [DATE] 14:51:20 • 12283 •…" at bounding box center [846, 650] width 1052 height 261
copy div "Long aanval actie plan: Klachten:(..) Onset:(..) Beloop:(..) Dyspnoe:(..) Inspa…"
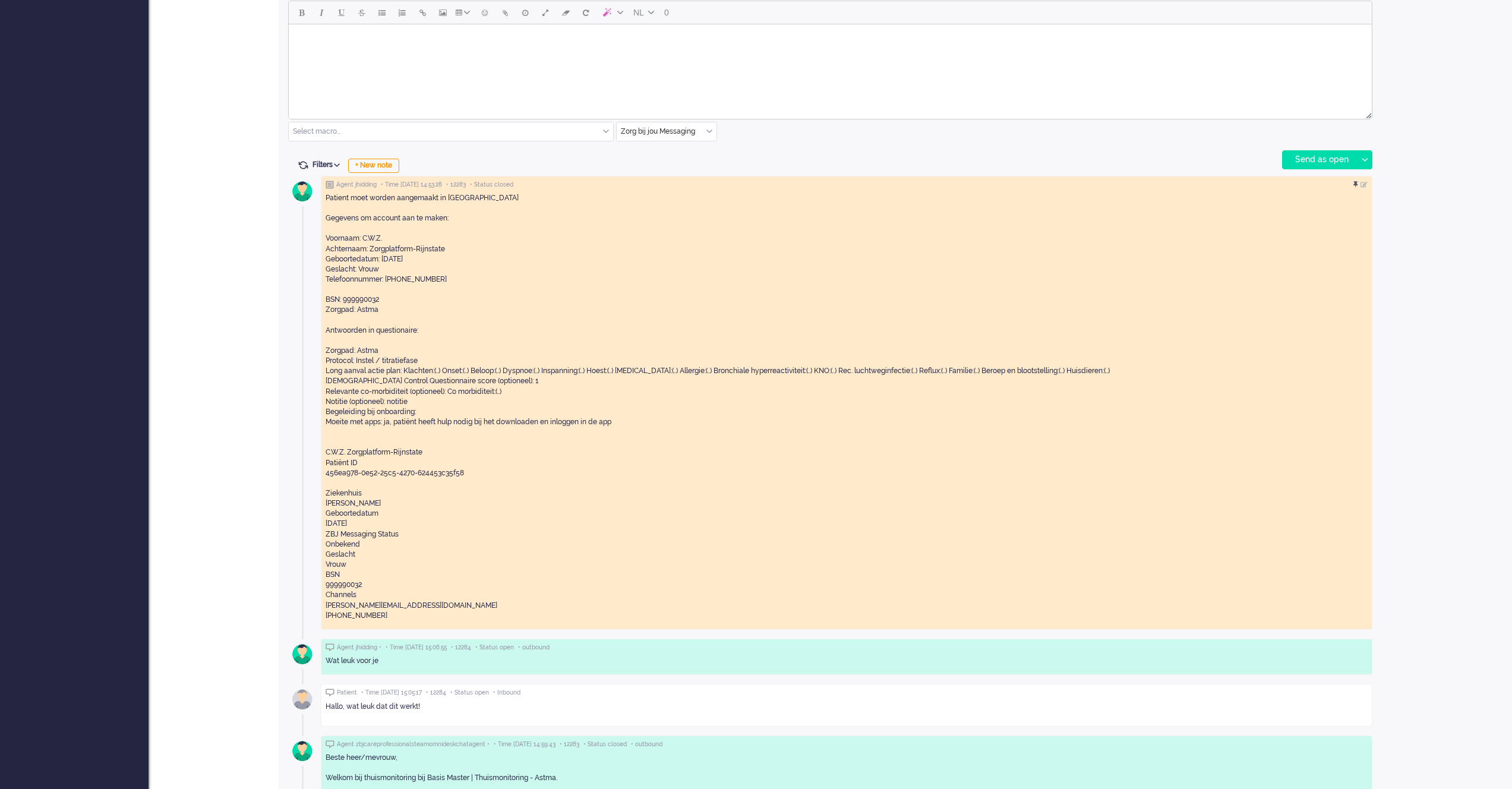
scroll to position [509, 0]
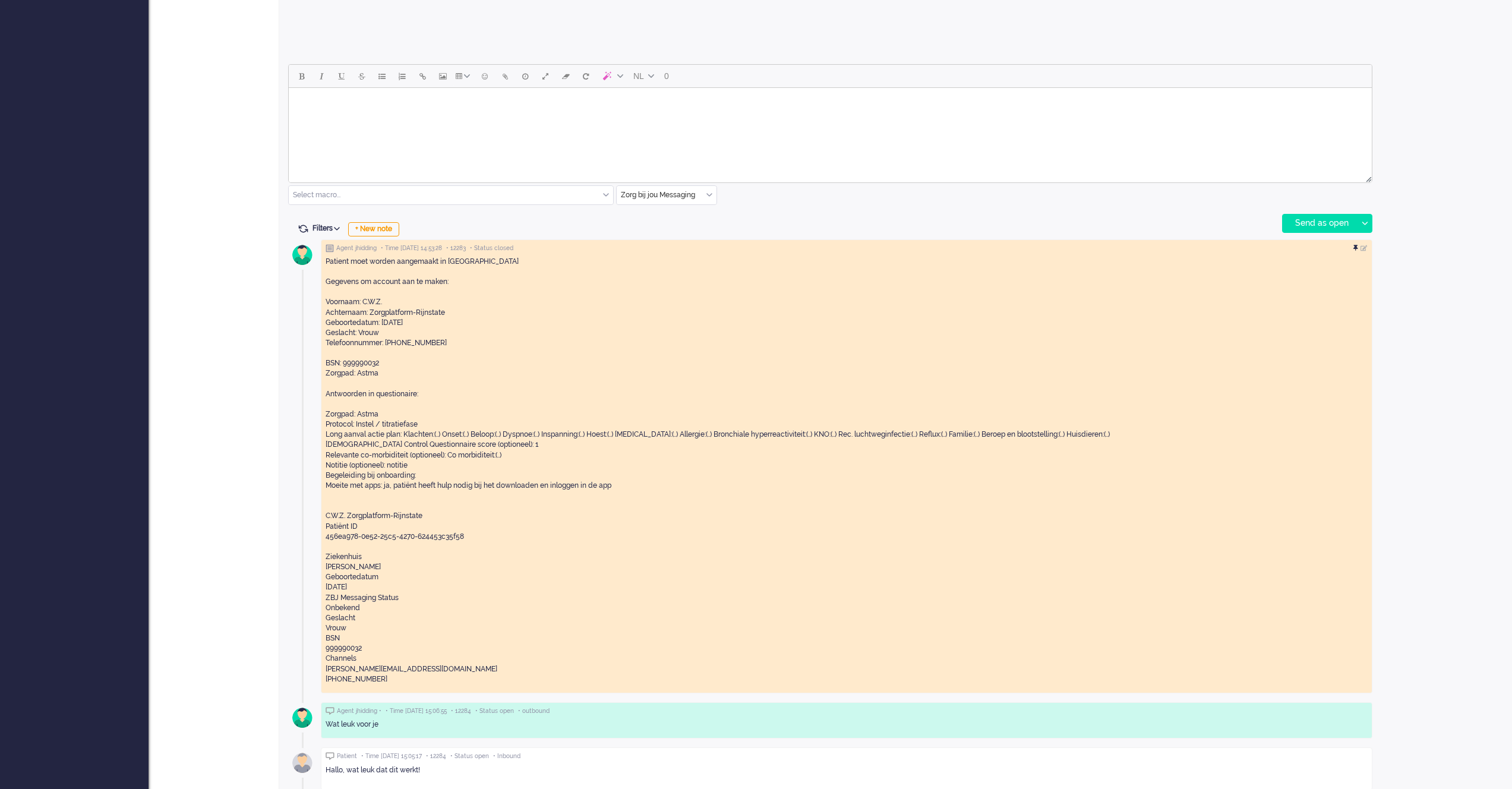
click at [1355, 248] on div at bounding box center [1357, 249] width 7 height 7
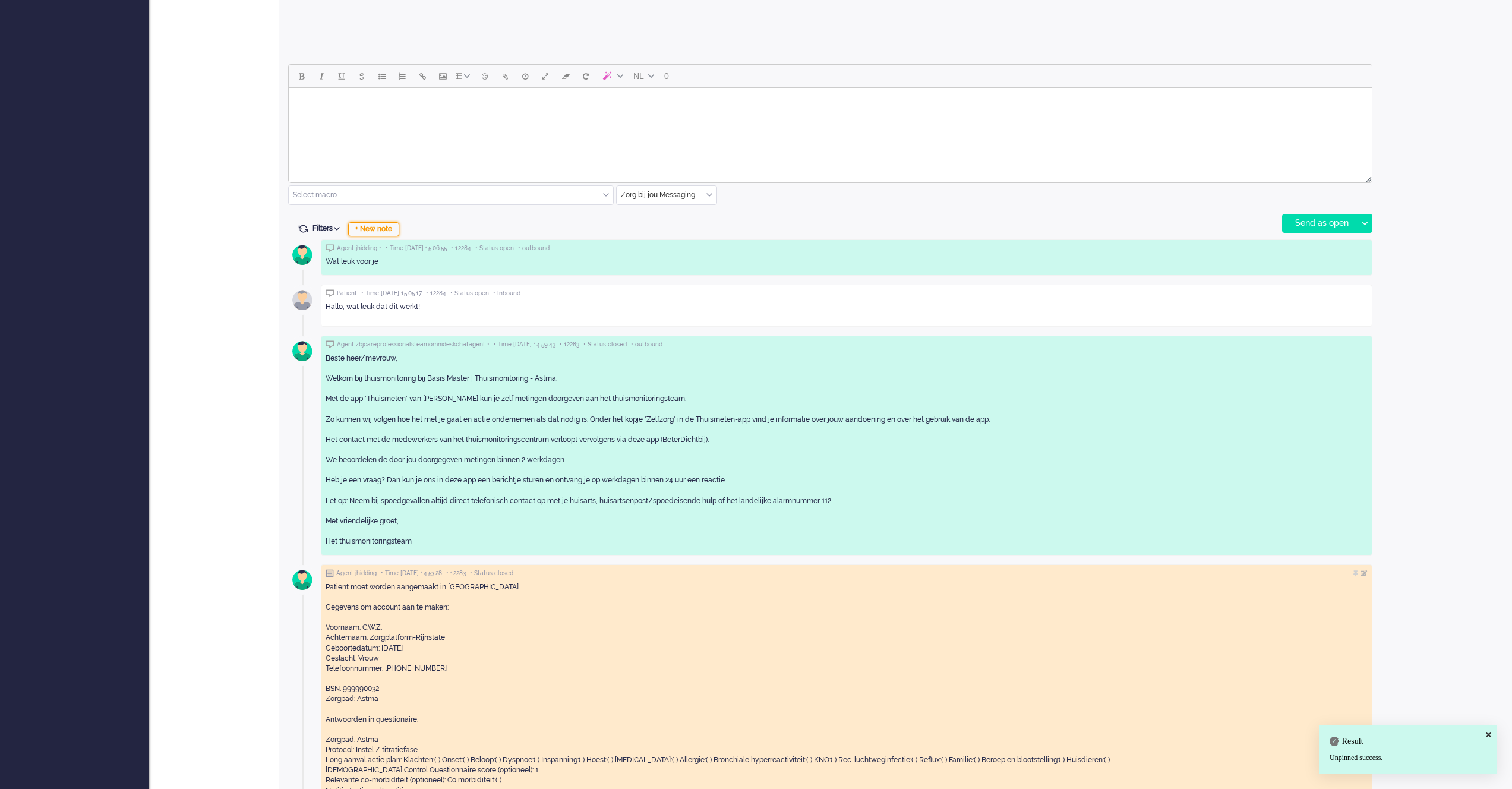
click at [367, 227] on div "+ New note" at bounding box center [374, 229] width 51 height 14
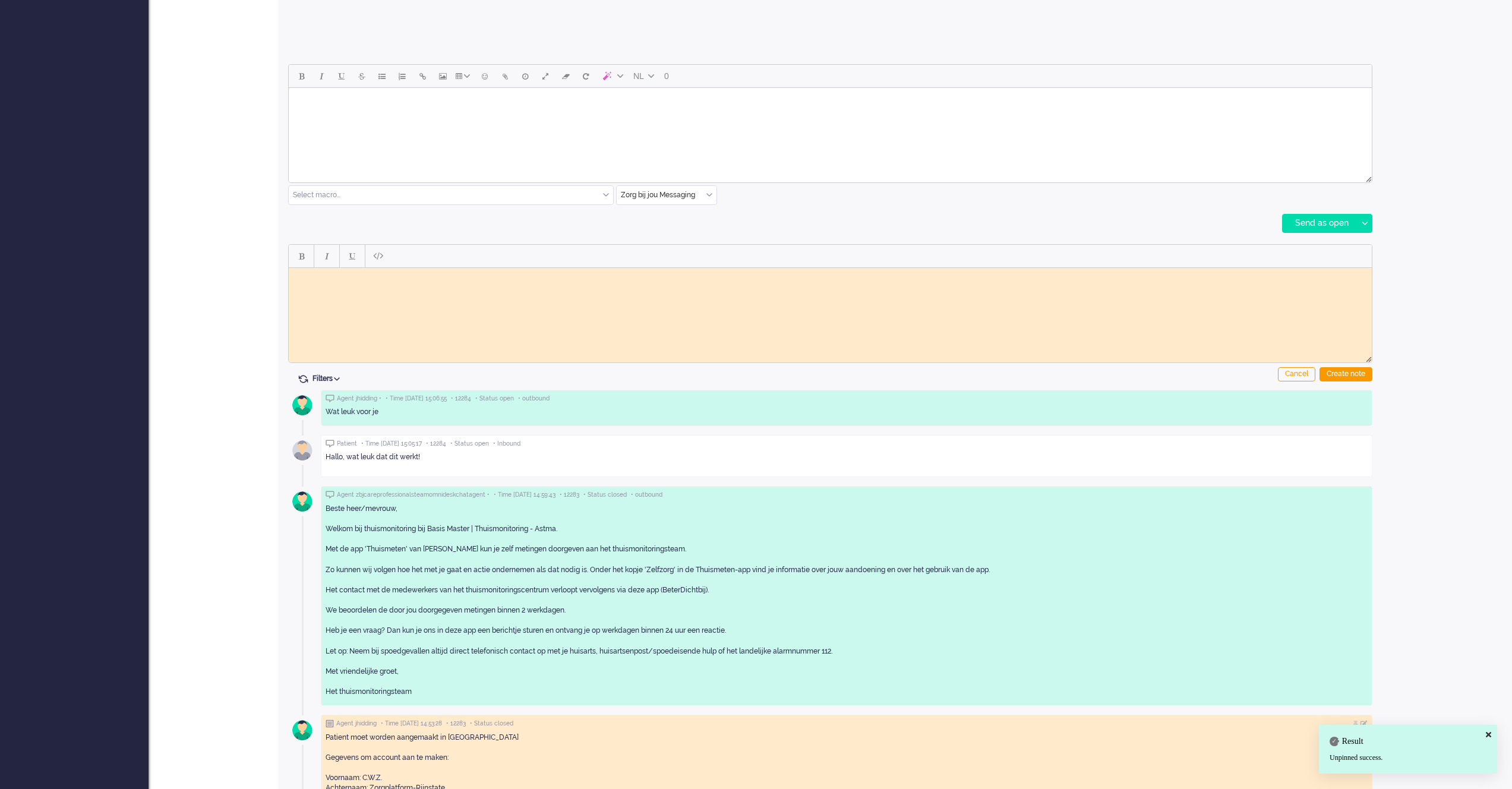
scroll to position [0, 0]
click at [1350, 375] on div "Create note" at bounding box center [1346, 374] width 53 height 14
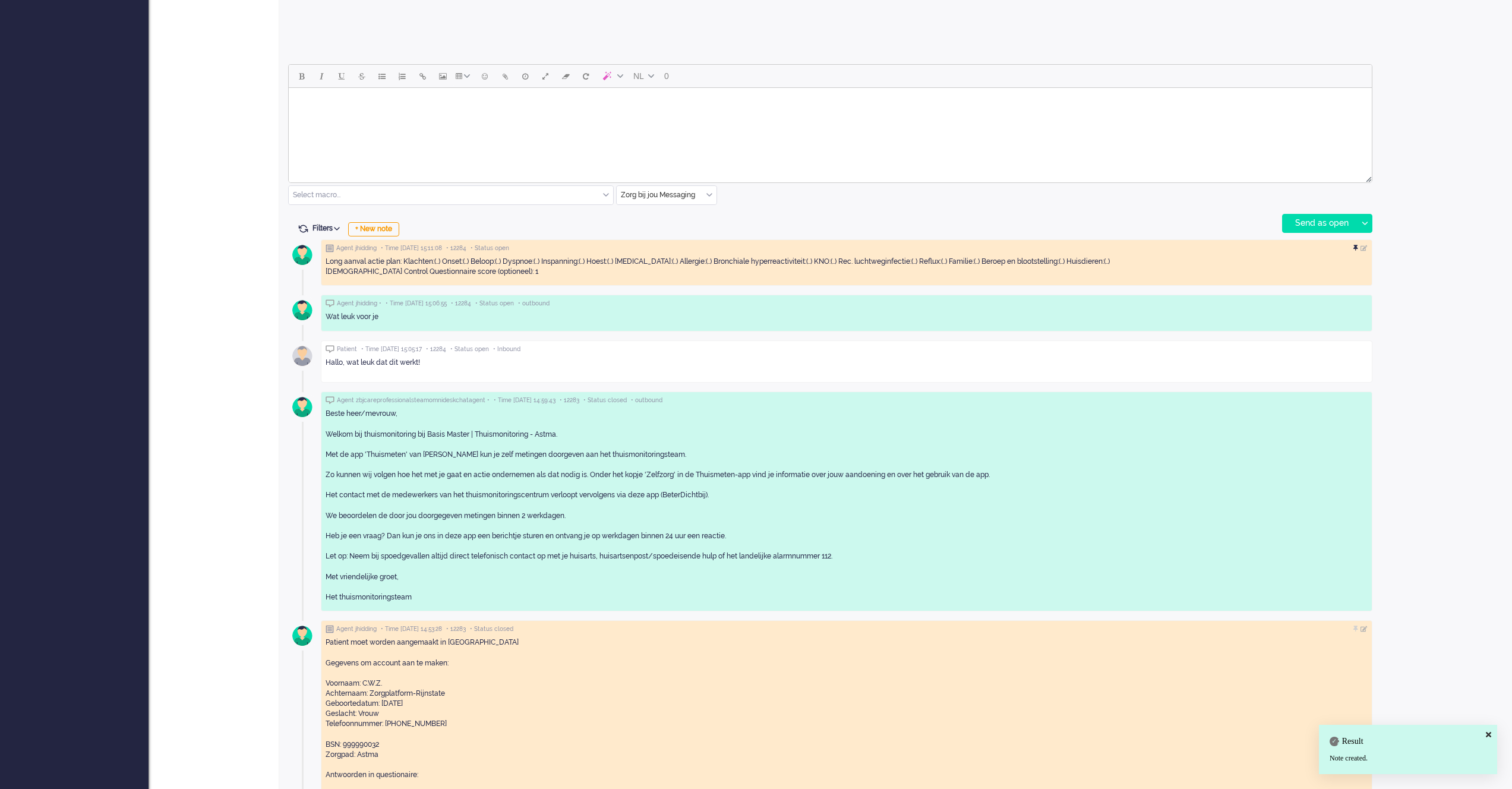
click at [1355, 245] on div at bounding box center [1357, 249] width 7 height 7
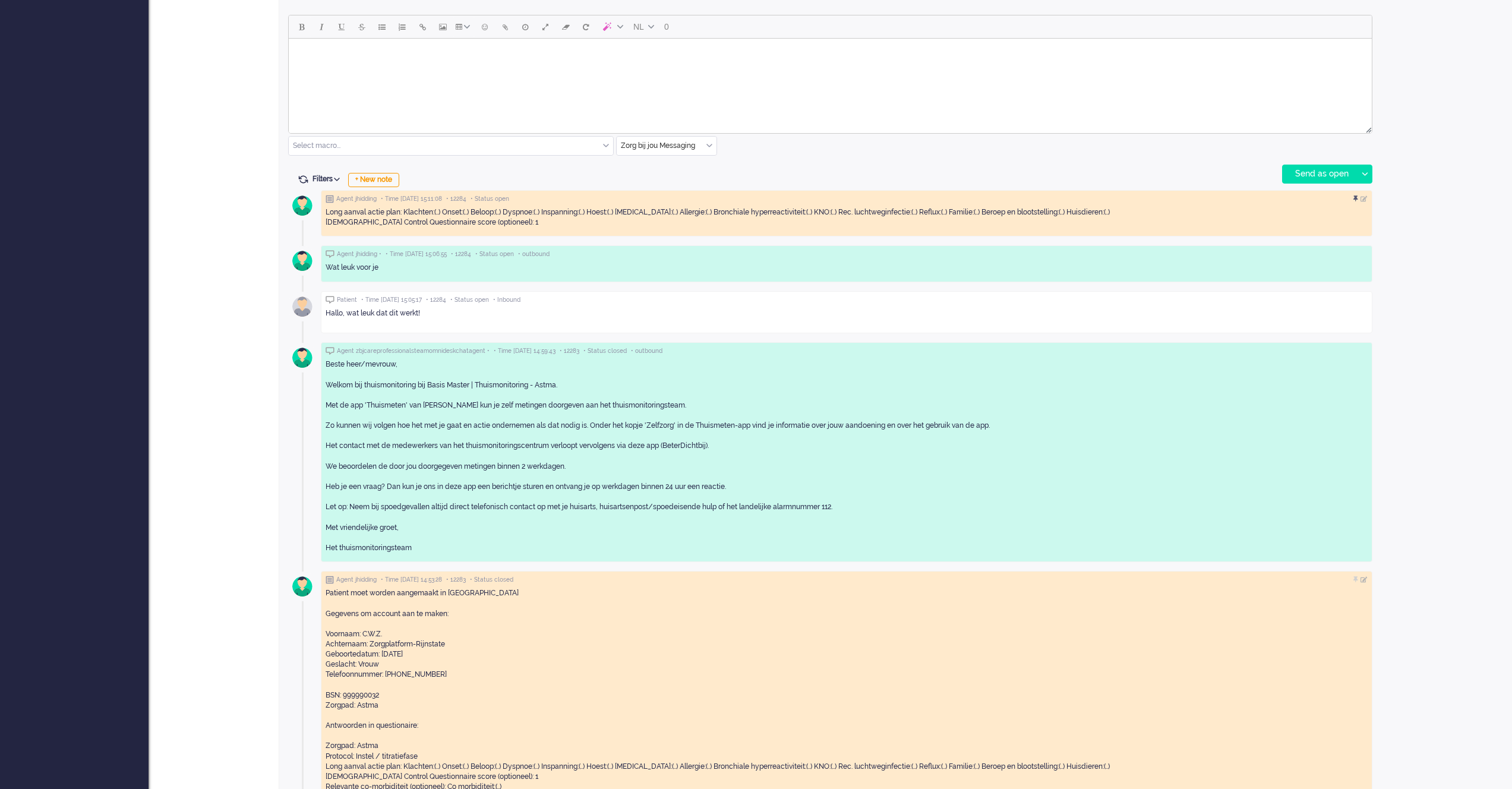
scroll to position [560, 0]
